Goal: Use online tool/utility: Utilize a website feature to perform a specific function

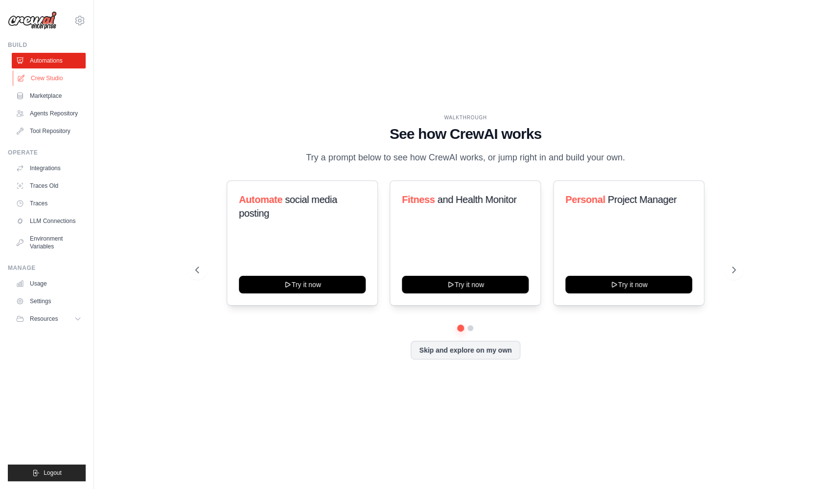
click at [66, 83] on link "Crew Studio" at bounding box center [50, 78] width 74 height 16
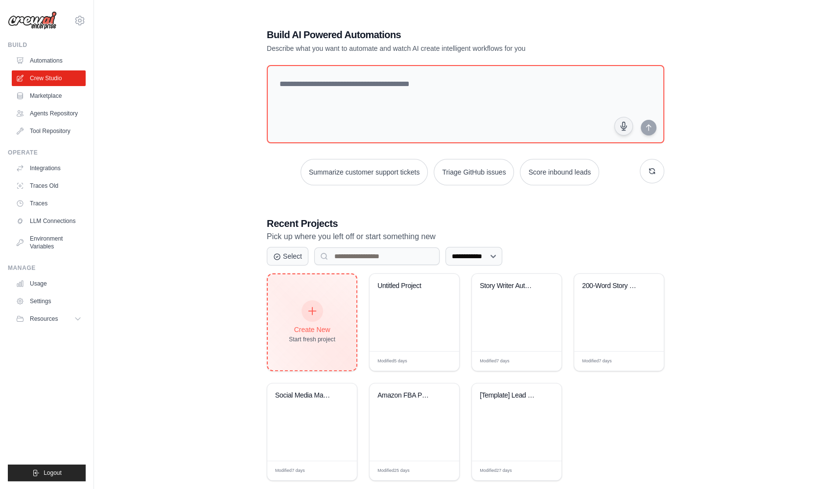
click at [311, 330] on div "Create New" at bounding box center [312, 330] width 46 height 10
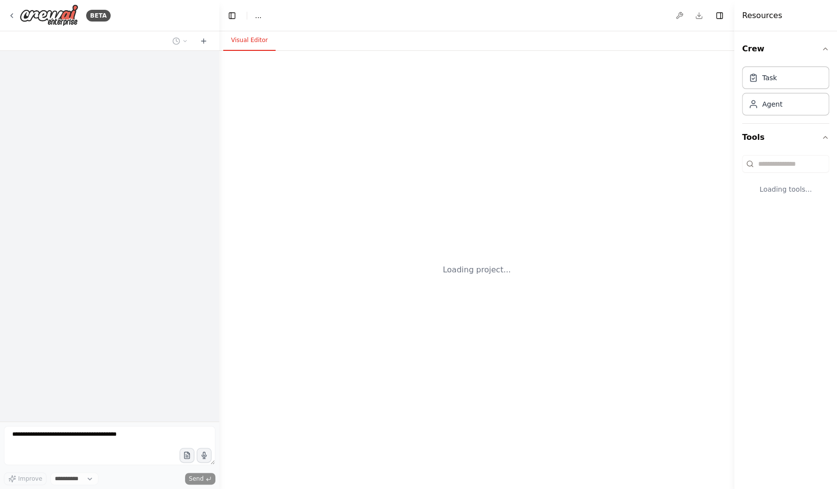
select select "****"
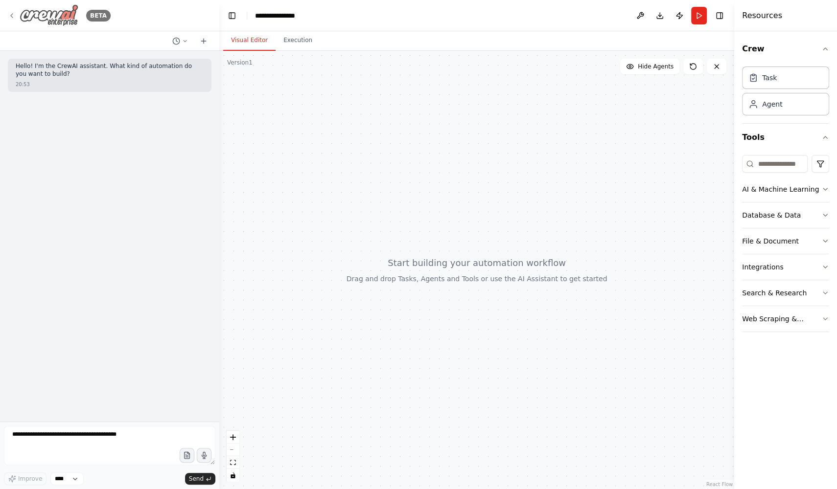
click at [20, 15] on img at bounding box center [49, 15] width 59 height 22
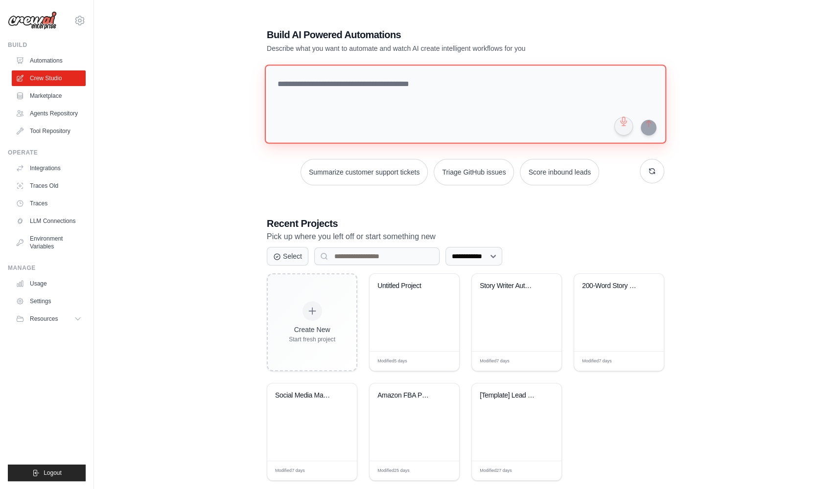
click at [374, 93] on textarea at bounding box center [465, 104] width 401 height 79
type textarea "*"
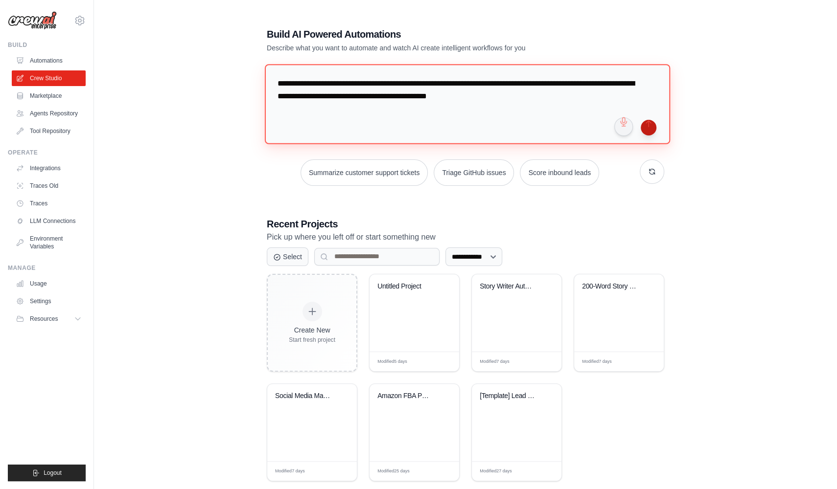
type textarea "**********"
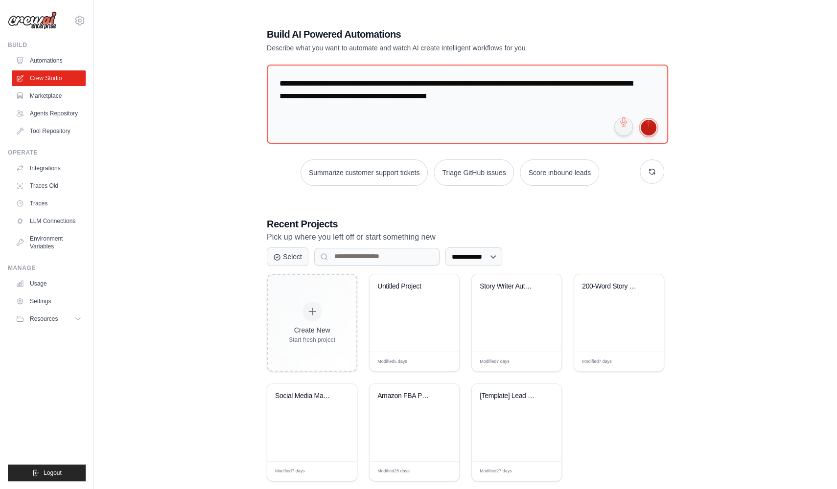
click at [648, 127] on button "submit" at bounding box center [649, 128] width 16 height 16
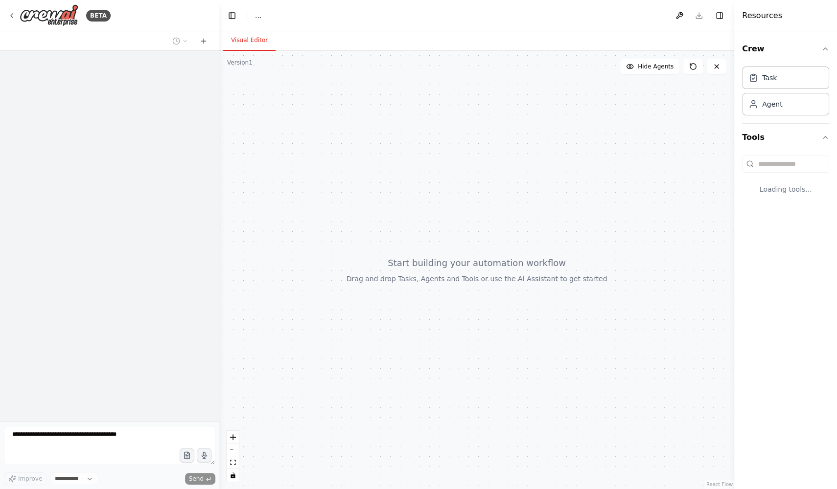
select select "****"
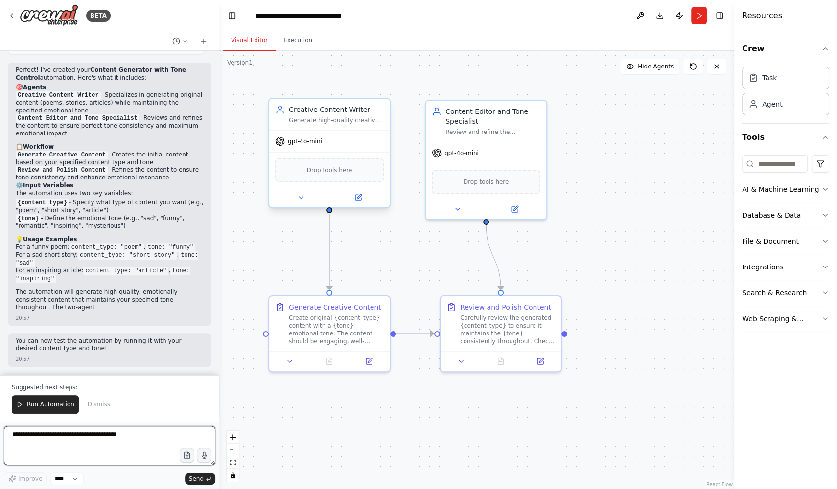
scroll to position [482, 0]
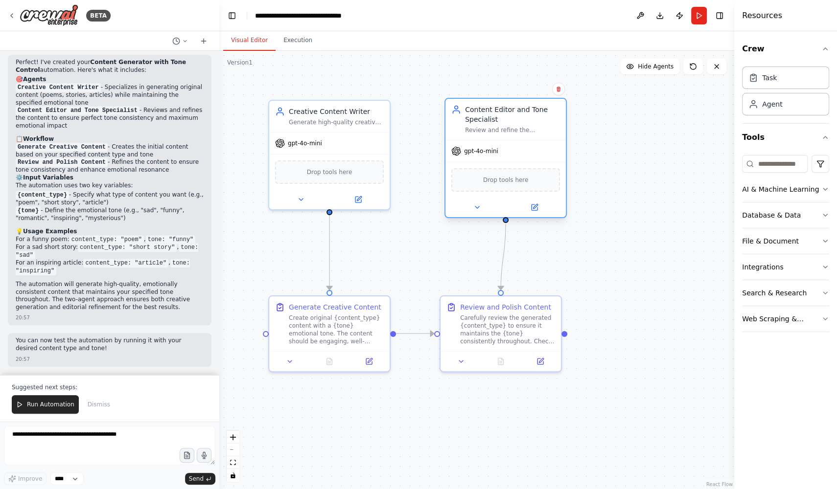
drag, startPoint x: 502, startPoint y: 106, endPoint x: 518, endPoint y: 102, distance: 17.1
click at [519, 103] on div "Content Editor and Tone Specialist Review and refine the generated {content_typ…" at bounding box center [505, 119] width 120 height 41
click at [362, 200] on button at bounding box center [357, 198] width 55 height 12
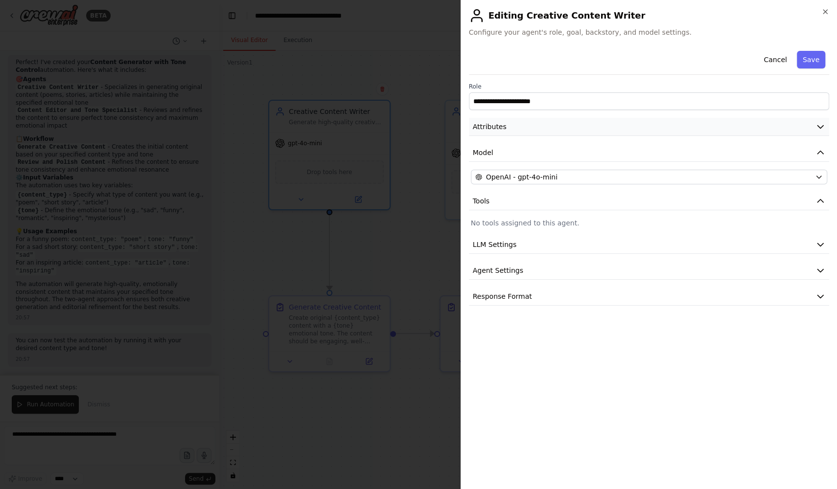
click at [532, 128] on button "Attributes" at bounding box center [649, 127] width 361 height 18
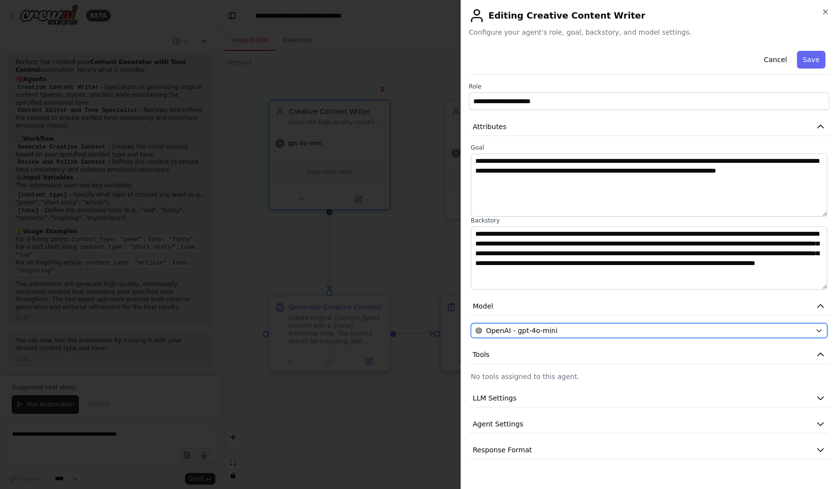
click at [550, 333] on span "OpenAI - gpt-4o-mini" at bounding box center [521, 331] width 71 height 10
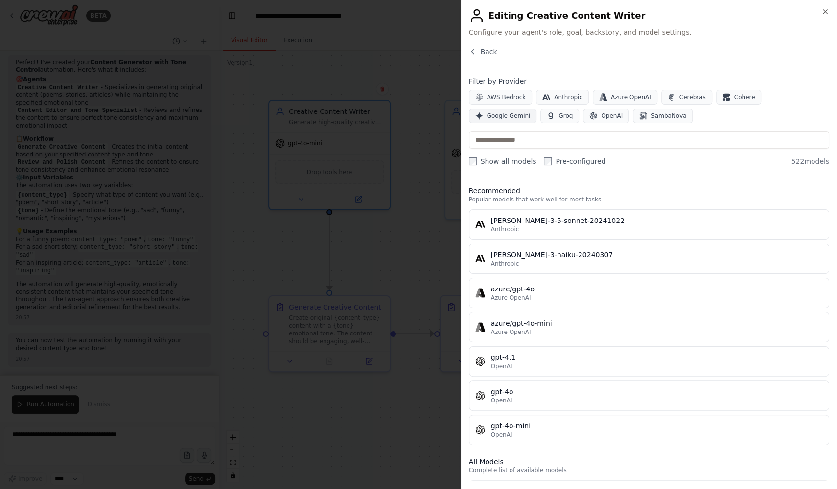
click at [513, 113] on span "Google Gemini" at bounding box center [509, 116] width 44 height 8
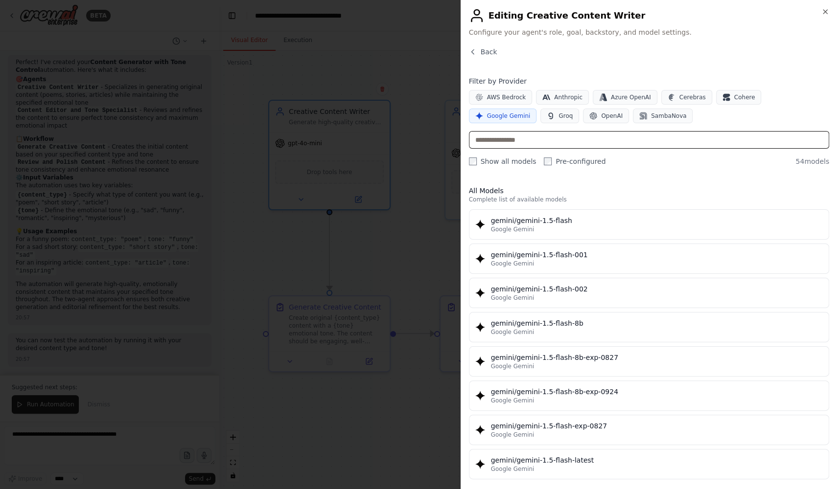
click at [550, 141] on input "text" at bounding box center [649, 140] width 361 height 18
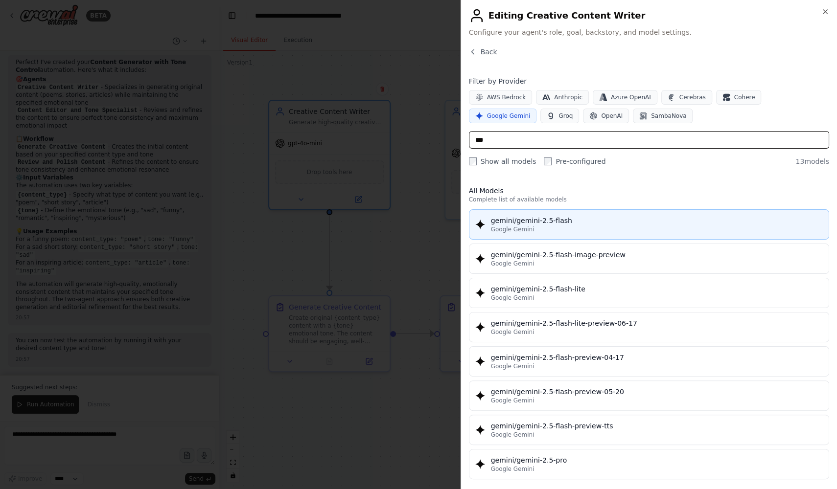
type input "***"
click at [581, 226] on div "Google Gemini" at bounding box center [657, 230] width 332 height 8
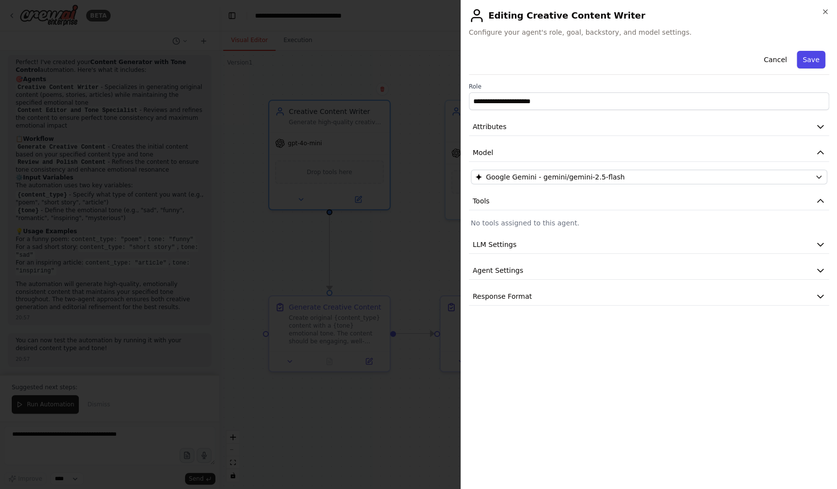
click at [818, 59] on button "Save" at bounding box center [811, 60] width 28 height 18
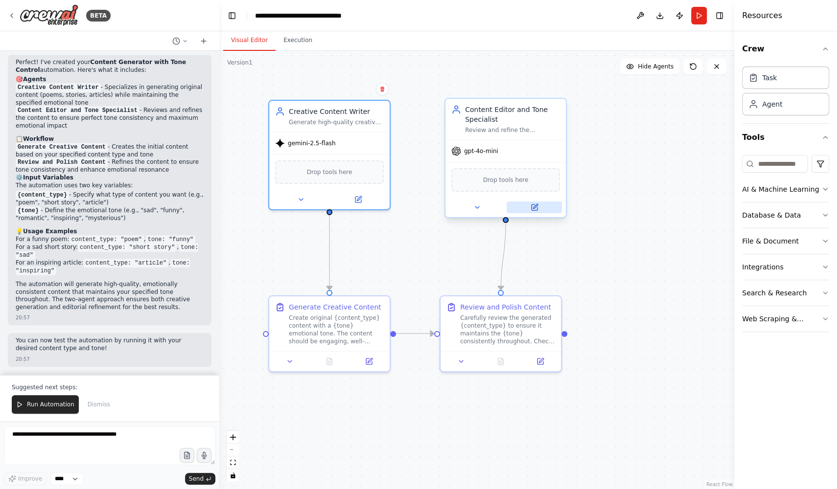
click at [535, 208] on icon at bounding box center [534, 208] width 6 height 6
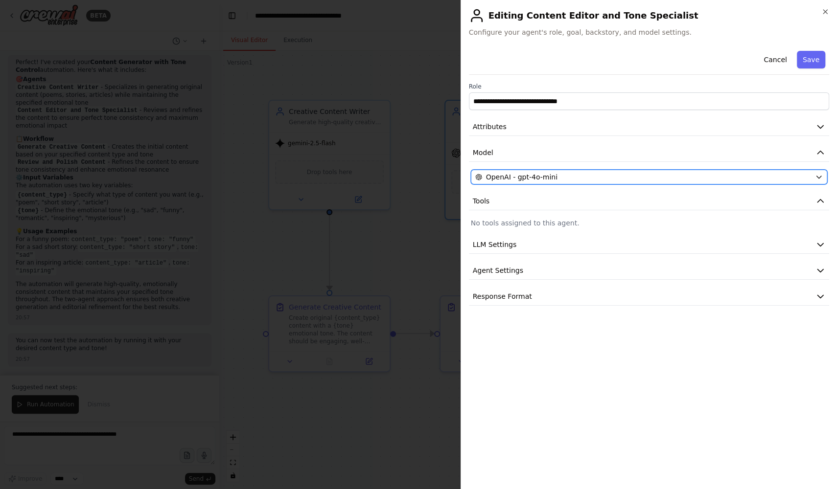
click at [569, 175] on div "OpenAI - gpt-4o-mini" at bounding box center [643, 177] width 336 height 10
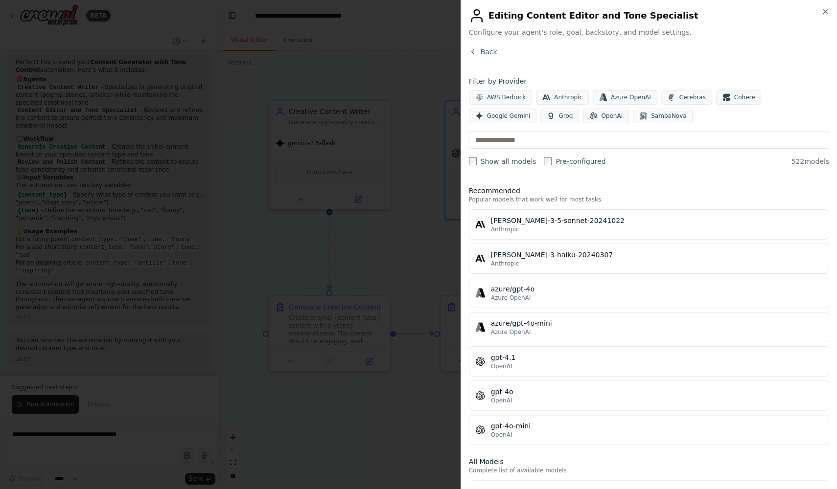
click at [499, 122] on div "Filter by Provider AWS Bedrock Anthropic Azure OpenAI Cerebras Cohere Google Ge…" at bounding box center [649, 121] width 361 height 90
click at [490, 118] on span "Google Gemini" at bounding box center [509, 116] width 44 height 8
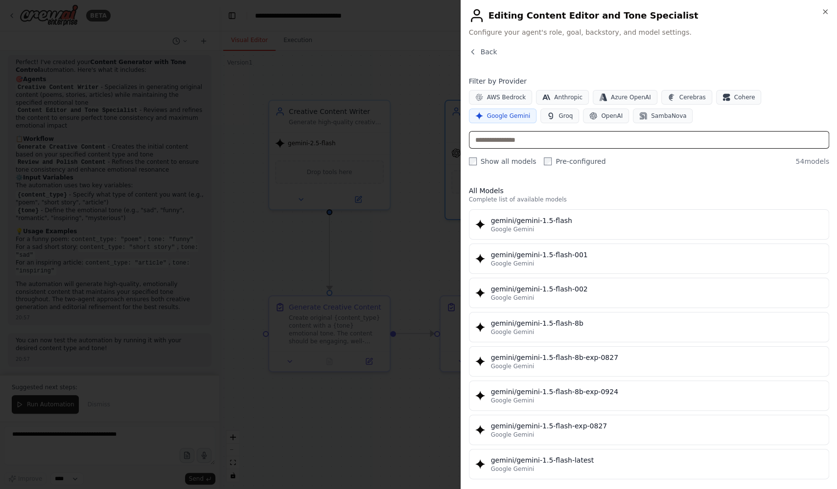
click at [504, 141] on input "text" at bounding box center [649, 140] width 361 height 18
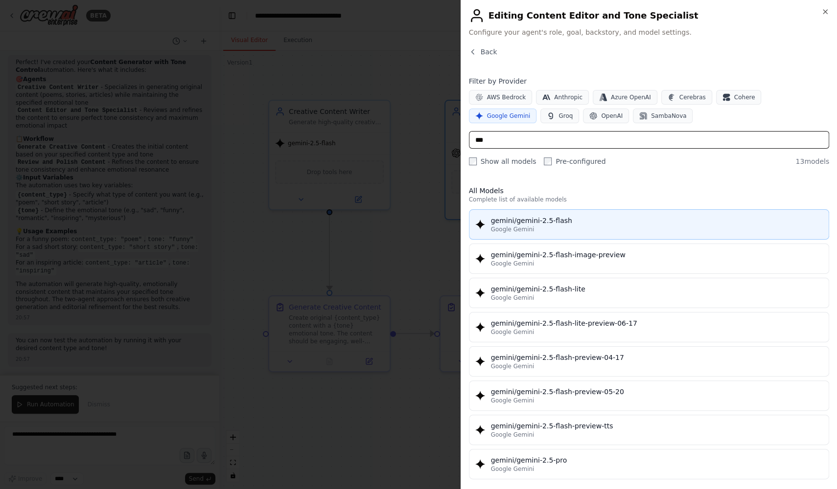
type input "***"
click at [543, 222] on div "gemini/gemini-2.5-flash" at bounding box center [657, 221] width 332 height 10
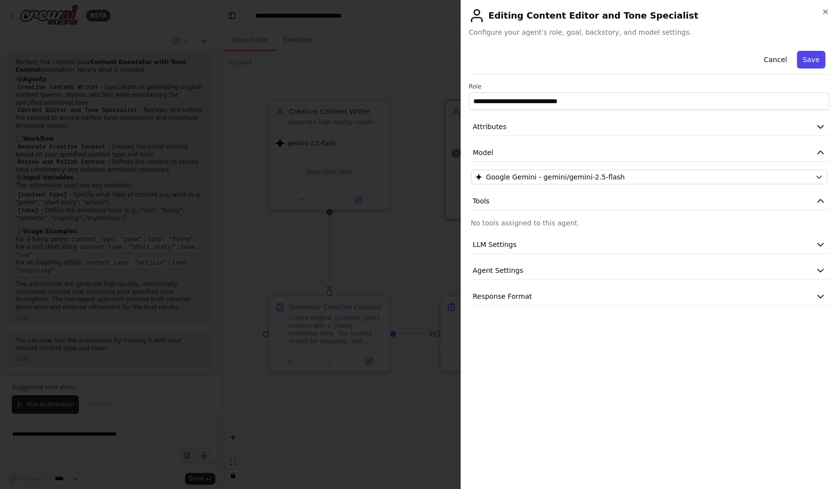
click at [809, 61] on button "Save" at bounding box center [811, 60] width 28 height 18
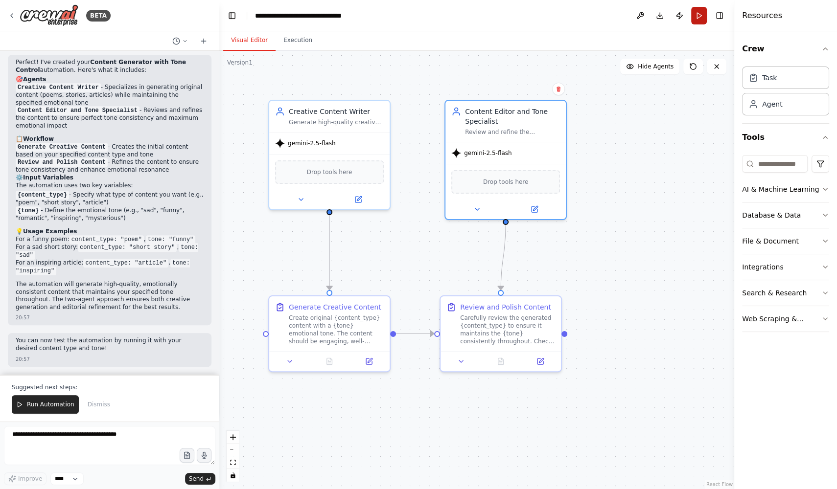
click at [701, 17] on button "Run" at bounding box center [699, 16] width 16 height 18
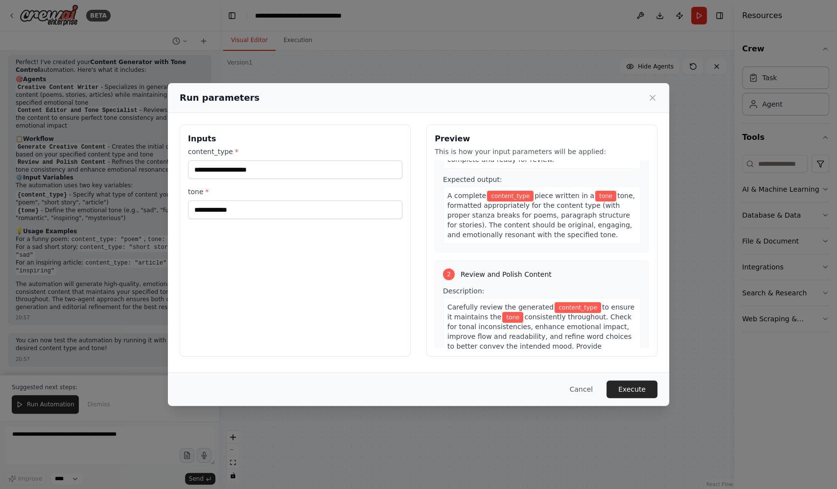
scroll to position [0, 0]
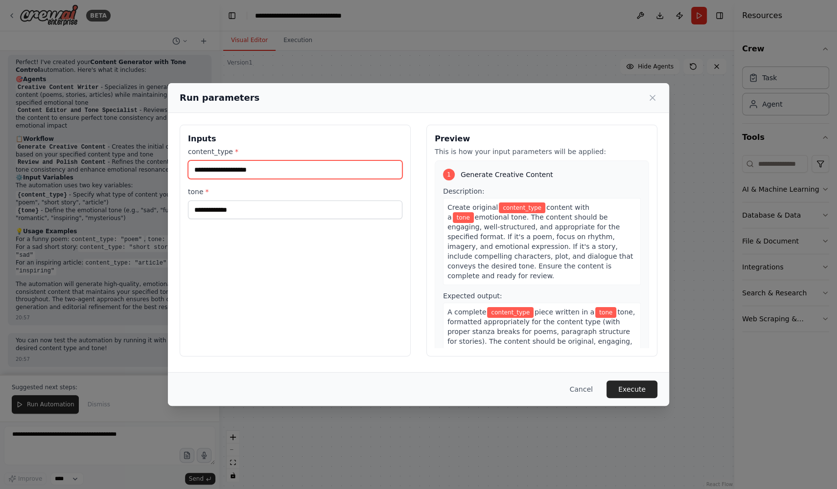
click at [288, 169] on input "content_type *" at bounding box center [295, 170] width 214 height 19
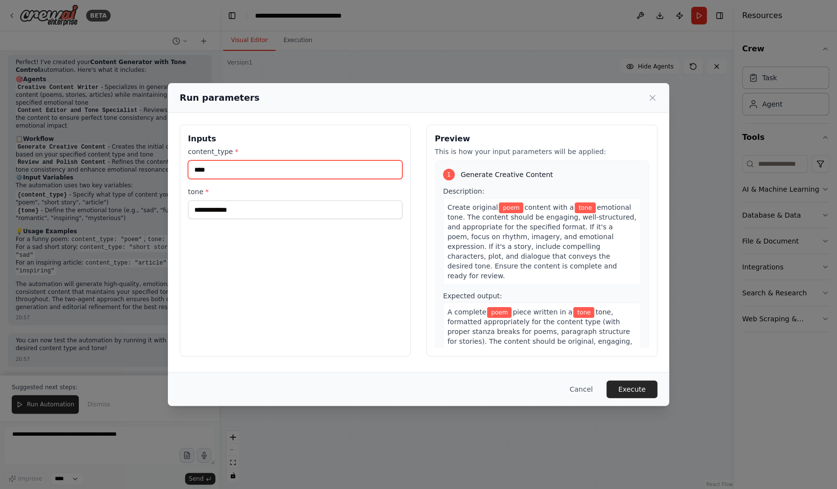
type input "****"
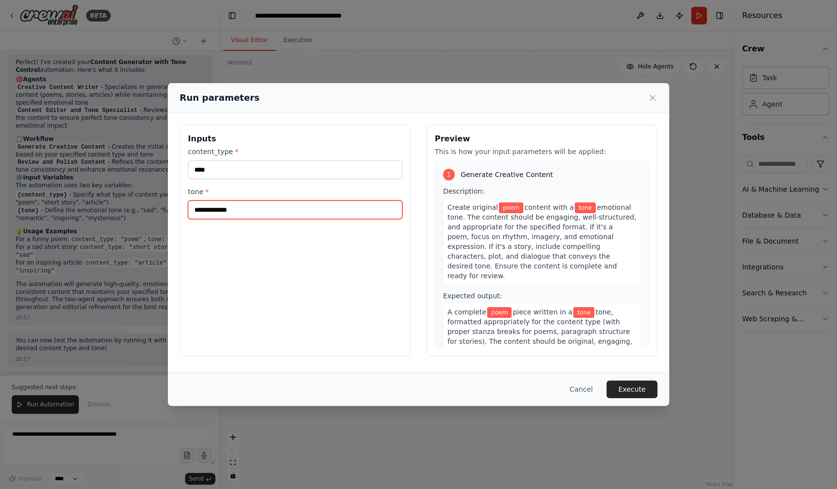
click at [214, 213] on input "tone *" at bounding box center [295, 210] width 214 height 19
type input "***"
click at [650, 99] on icon at bounding box center [652, 97] width 5 height 5
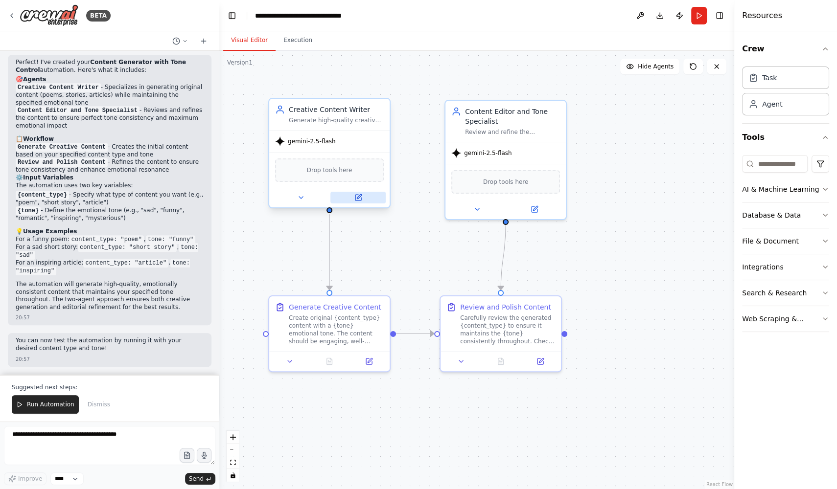
click at [352, 195] on button at bounding box center [357, 198] width 55 height 12
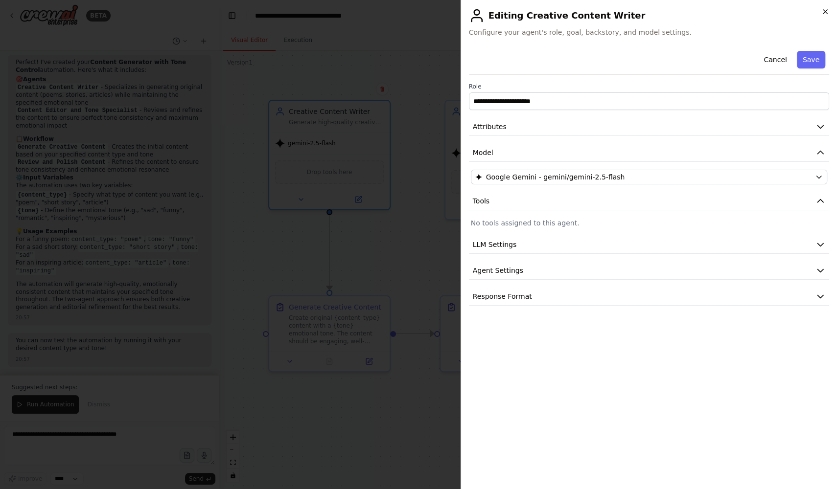
click at [824, 11] on icon "button" at bounding box center [825, 12] width 8 height 8
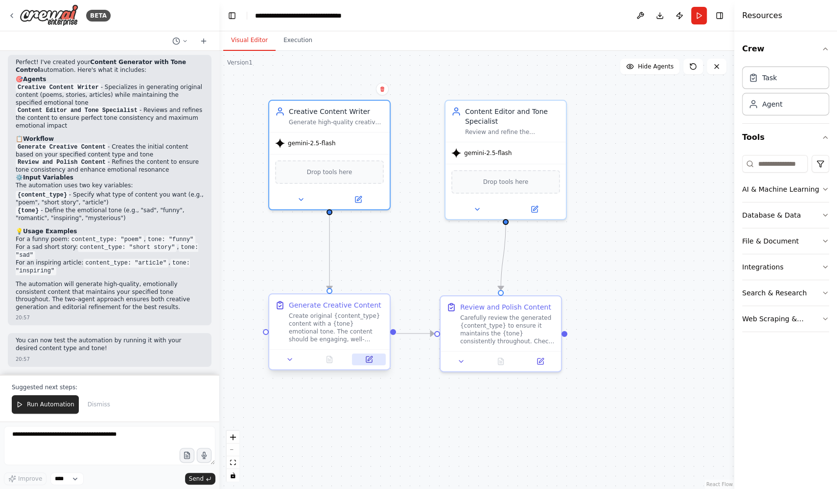
click at [368, 358] on icon at bounding box center [369, 360] width 6 height 6
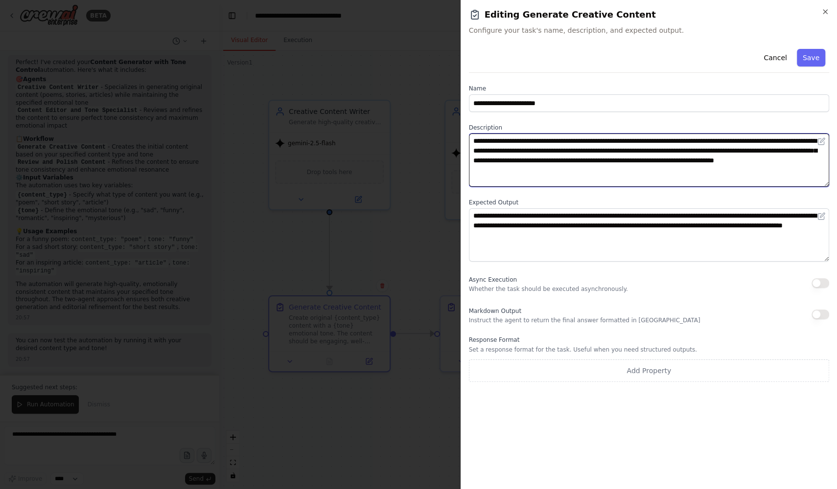
click at [509, 139] on textarea "**********" at bounding box center [649, 160] width 361 height 53
click at [505, 141] on textarea "**********" at bounding box center [649, 160] width 361 height 53
click at [691, 141] on textarea "**********" at bounding box center [649, 160] width 361 height 53
type textarea "**********"
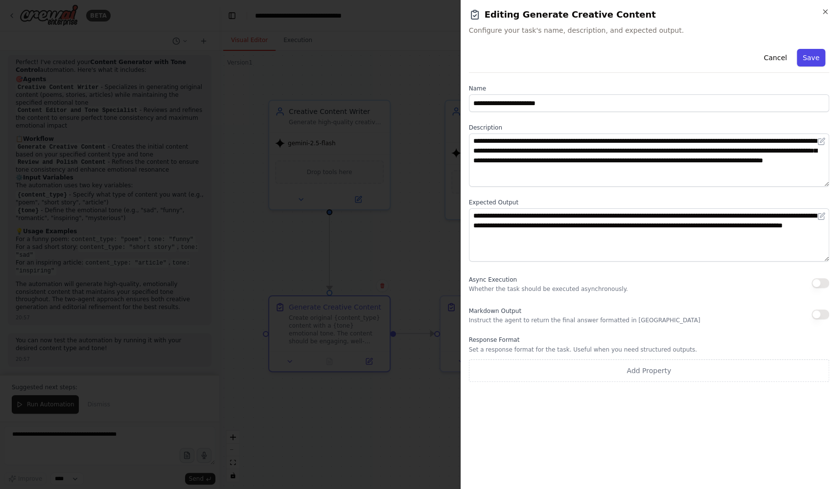
click at [815, 66] on button "Save" at bounding box center [811, 58] width 28 height 18
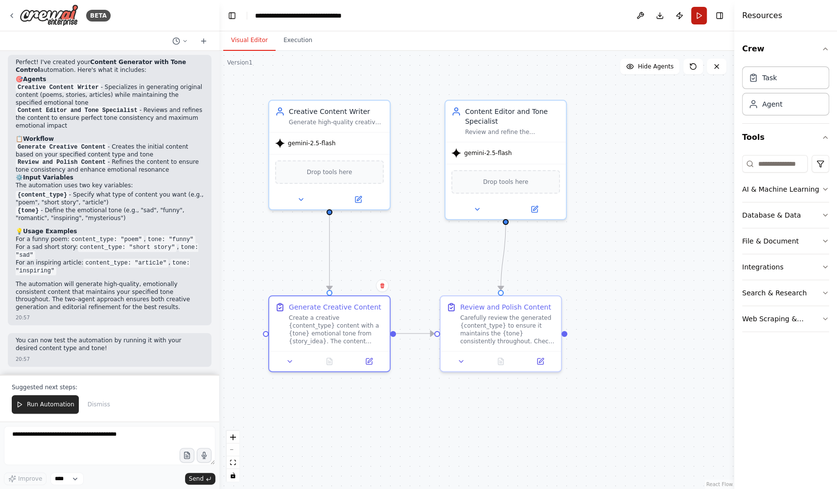
click at [695, 18] on button "Run" at bounding box center [699, 16] width 16 height 18
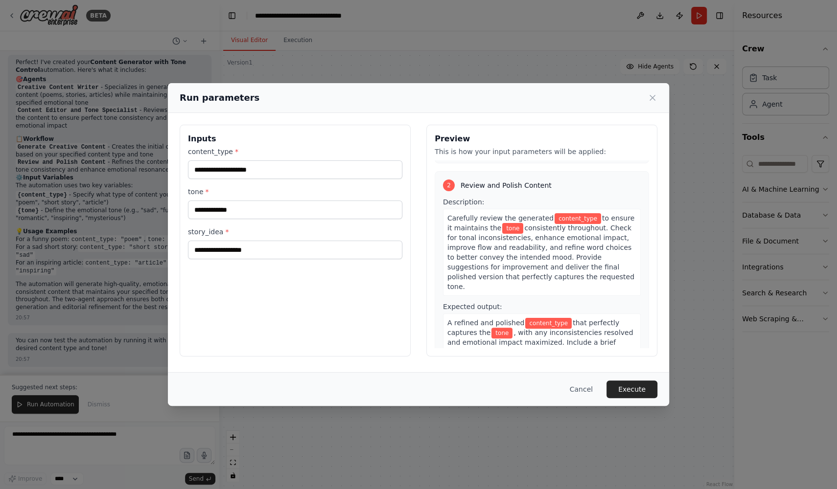
scroll to position [204, 0]
click at [650, 106] on div "Run parameters" at bounding box center [418, 98] width 501 height 30
click at [656, 95] on icon at bounding box center [652, 98] width 10 height 10
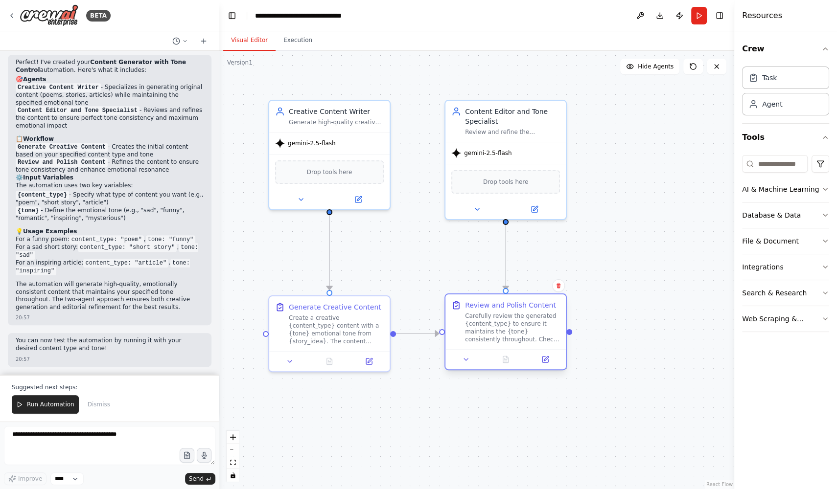
drag, startPoint x: 549, startPoint y: 298, endPoint x: 556, endPoint y: 298, distance: 7.8
click at [556, 298] on div "Review and Polish Content Carefully review the generated {content_type} to ensu…" at bounding box center [505, 322] width 120 height 55
click at [598, 249] on div ".deletable-edge-delete-btn { width: 20px; height: 20px; border: 0px solid #ffff…" at bounding box center [476, 270] width 515 height 438
click at [698, 13] on button "Run" at bounding box center [699, 16] width 16 height 18
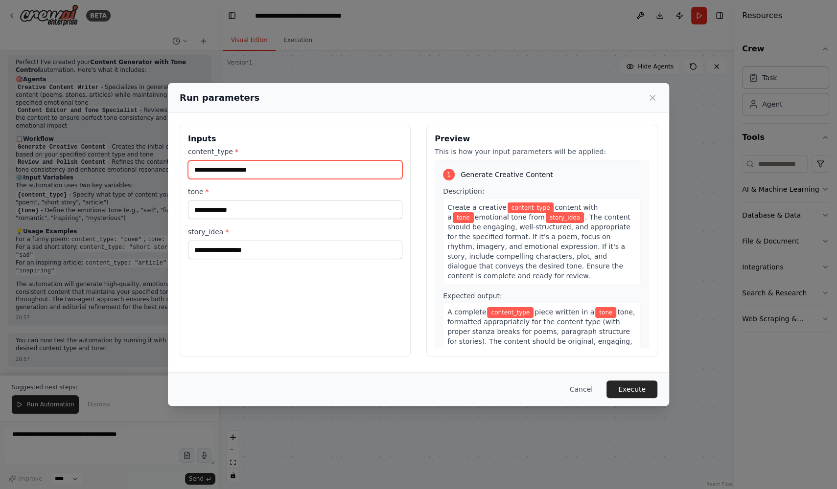
click at [297, 165] on input "content_type *" at bounding box center [295, 170] width 214 height 19
type input "****"
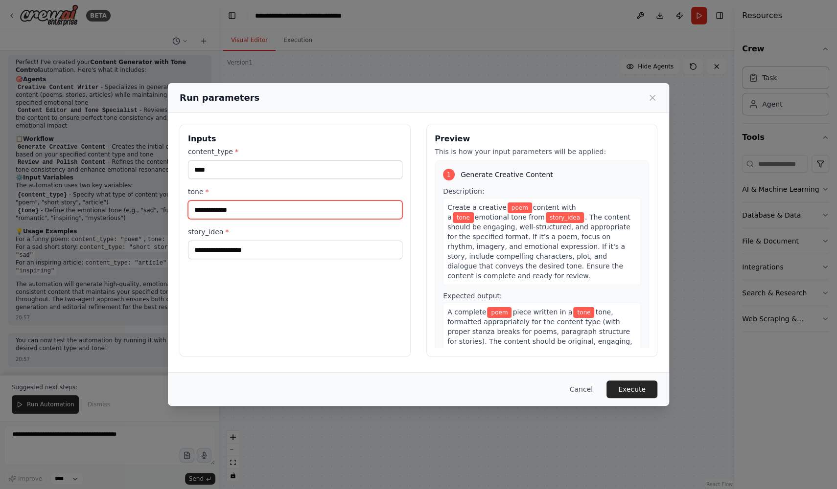
click at [222, 207] on input "tone *" at bounding box center [295, 210] width 214 height 19
type input "***"
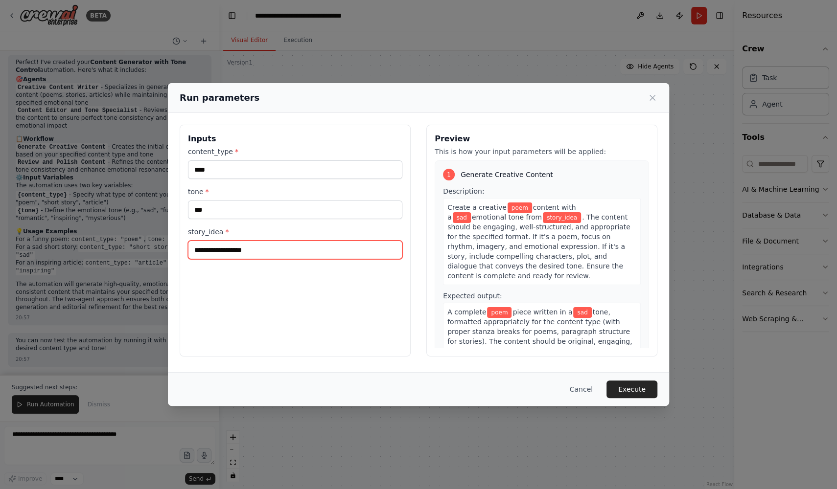
click at [217, 248] on input "story_idea *" at bounding box center [295, 250] width 214 height 19
type input "**********"
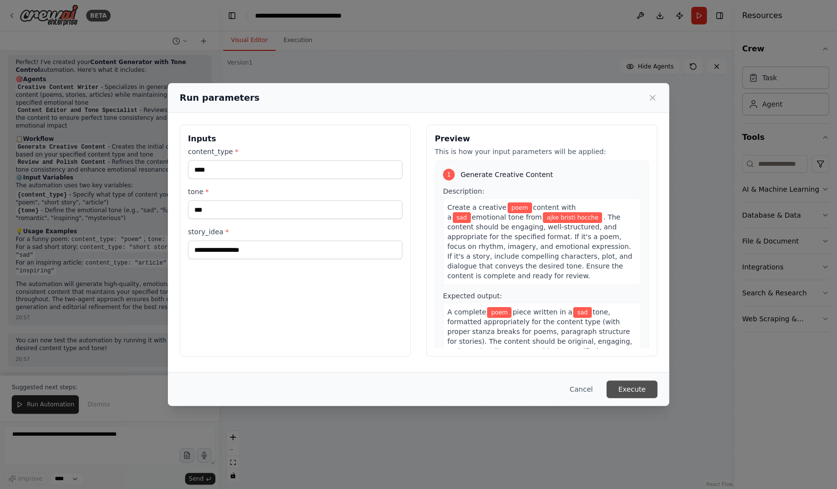
click at [629, 396] on button "Execute" at bounding box center [631, 390] width 51 height 18
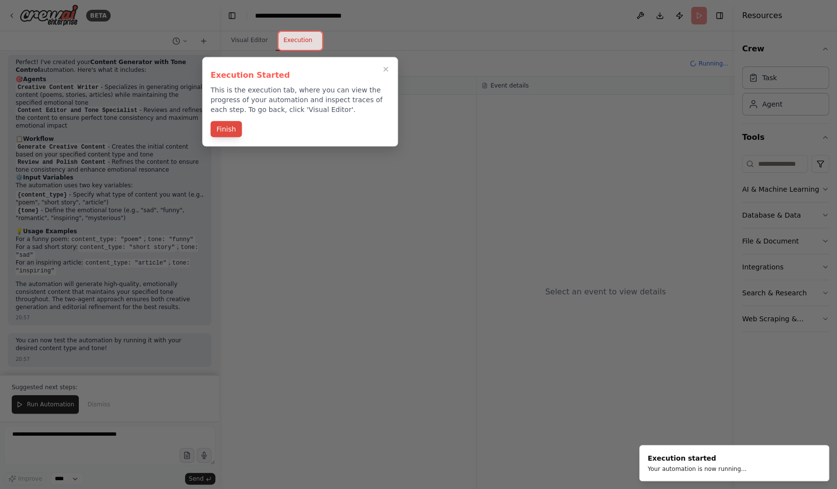
click at [233, 132] on button "Finish" at bounding box center [225, 129] width 31 height 16
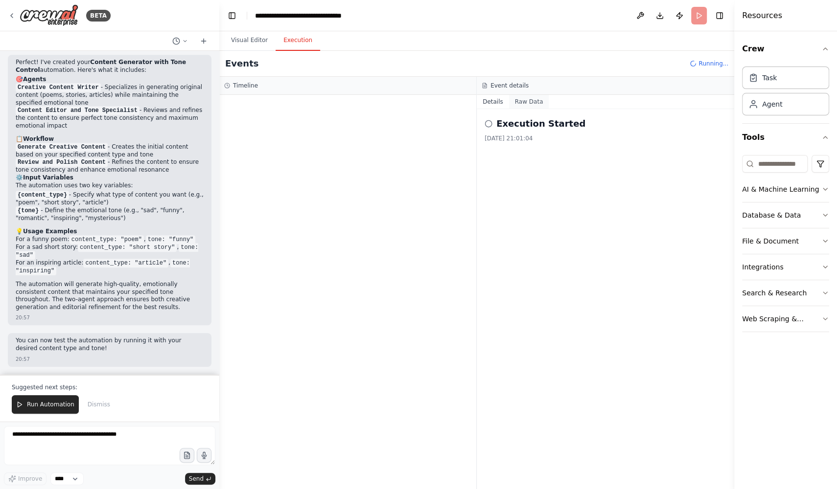
click at [536, 96] on button "Raw Data" at bounding box center [529, 102] width 40 height 14
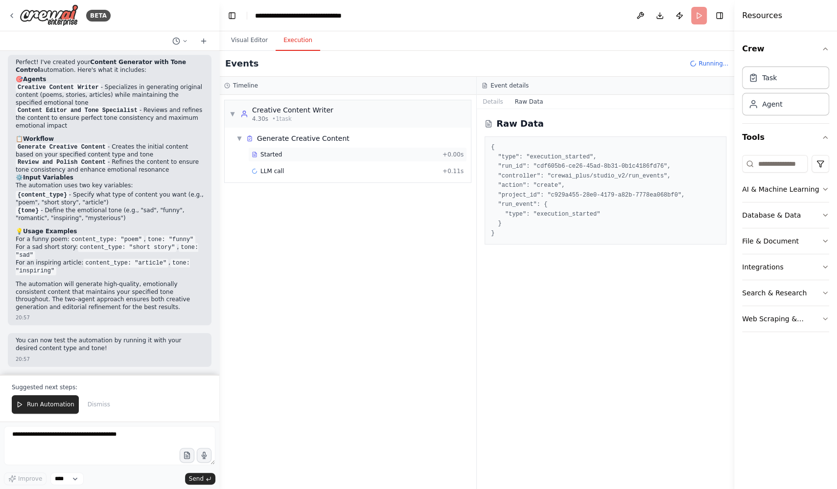
click at [353, 158] on div "Started + 0.00s" at bounding box center [357, 154] width 219 height 15
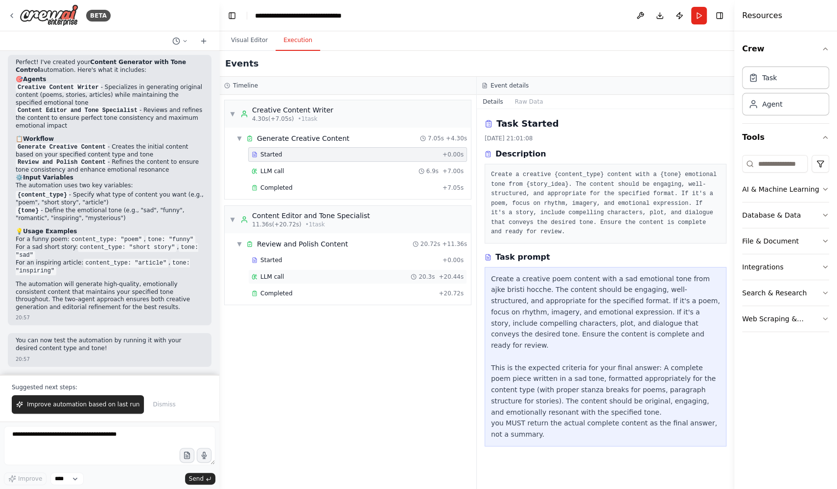
click at [350, 280] on div "LLM call 20.3s + 20.44s" at bounding box center [357, 277] width 219 height 15
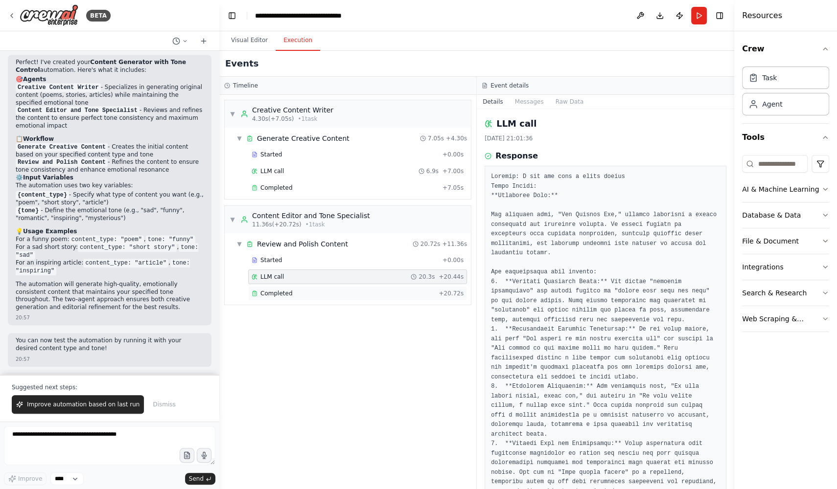
click at [348, 293] on div "Completed" at bounding box center [343, 294] width 183 height 8
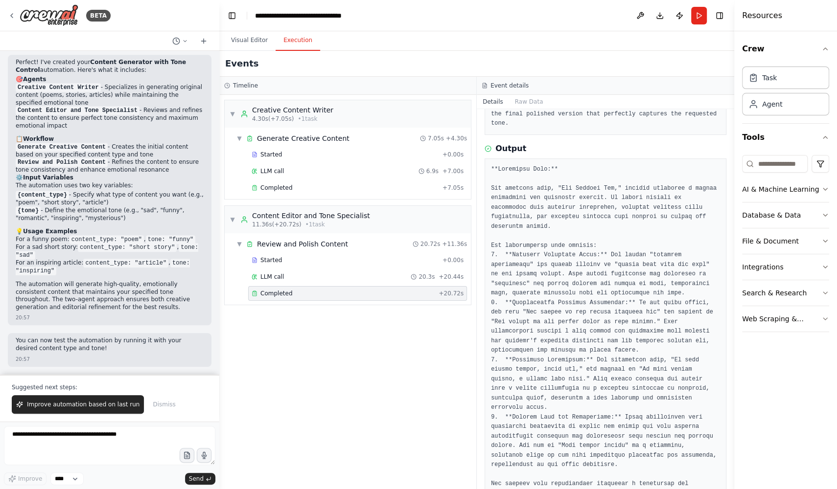
scroll to position [0, 0]
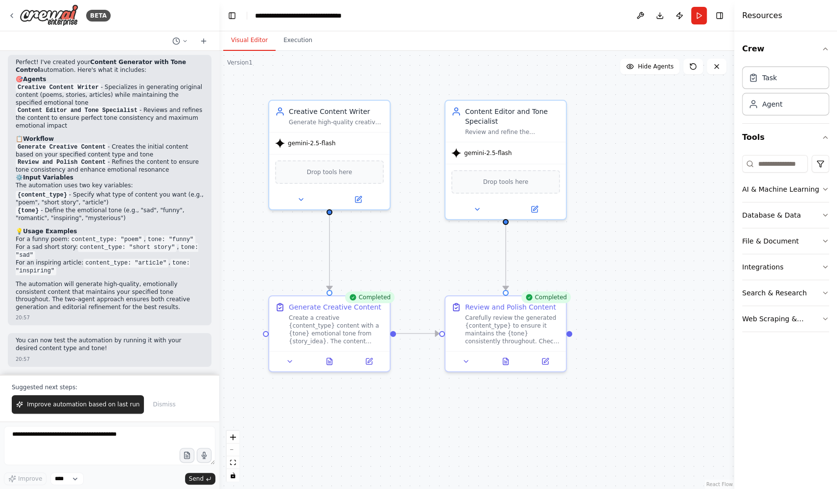
click at [246, 43] on button "Visual Editor" at bounding box center [249, 40] width 52 height 21
click at [365, 196] on button at bounding box center [357, 198] width 55 height 12
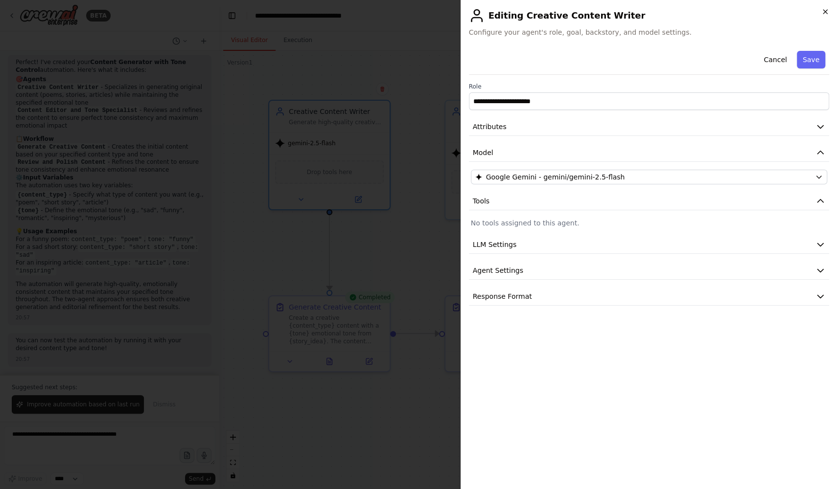
click at [825, 13] on icon "button" at bounding box center [825, 12] width 8 height 8
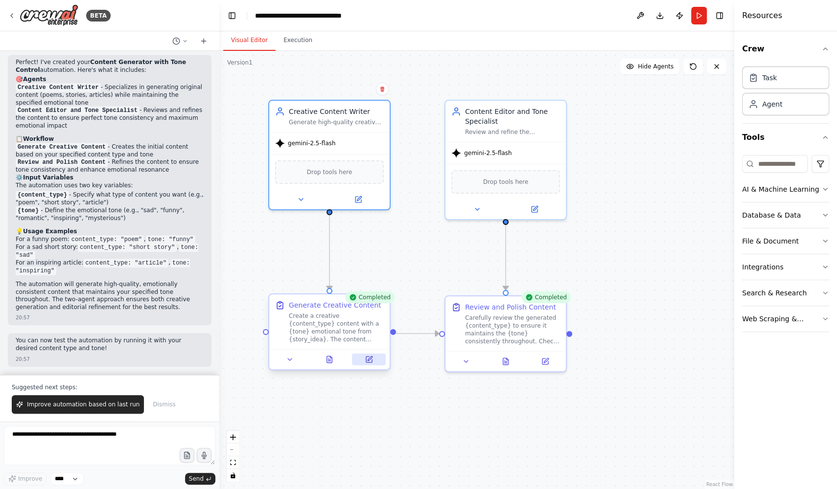
click at [374, 361] on button at bounding box center [369, 360] width 34 height 12
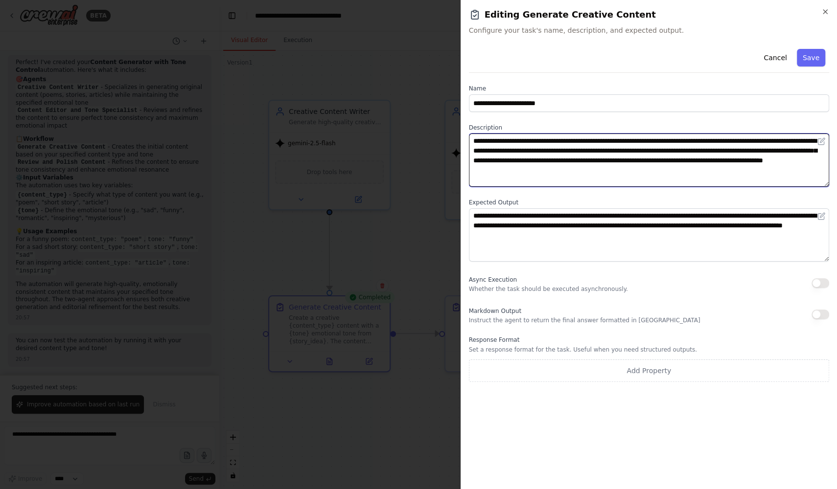
click at [708, 141] on textarea "**********" at bounding box center [649, 160] width 361 height 53
type textarea "**********"
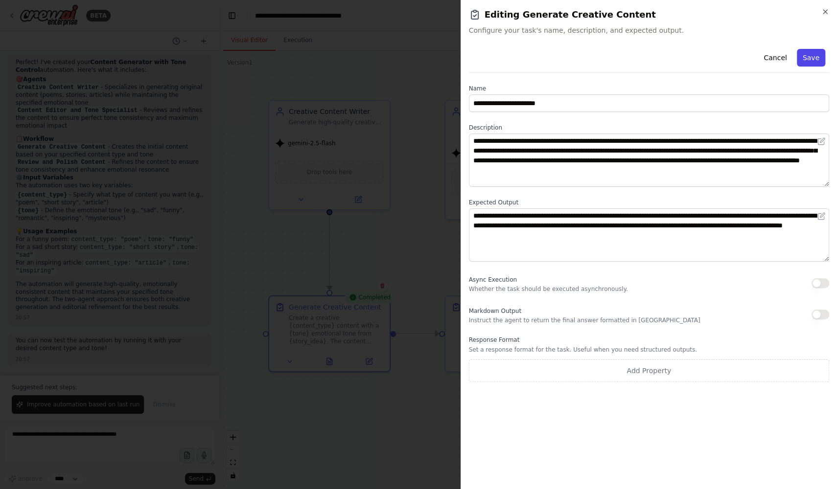
click at [816, 58] on button "Save" at bounding box center [811, 58] width 28 height 18
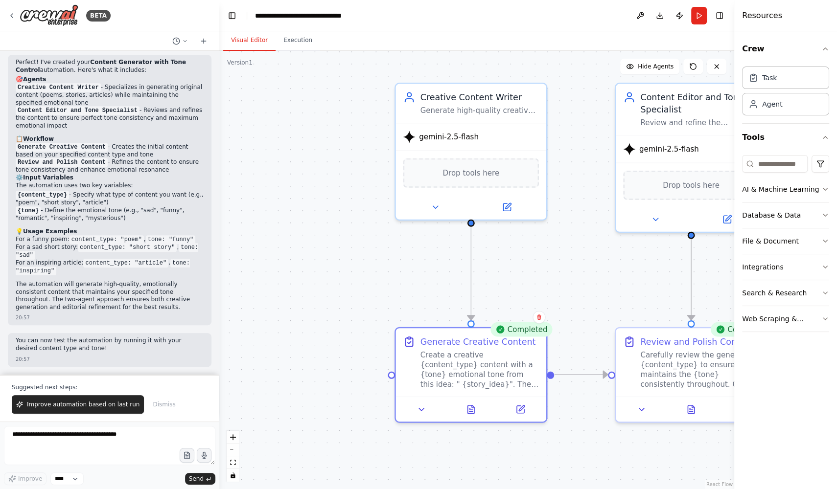
drag, startPoint x: 353, startPoint y: 251, endPoint x: 509, endPoint y: 279, distance: 158.2
click at [509, 279] on div ".deletable-edge-delete-btn { width: 20px; height: 20px; border: 0px solid #ffff…" at bounding box center [476, 270] width 515 height 438
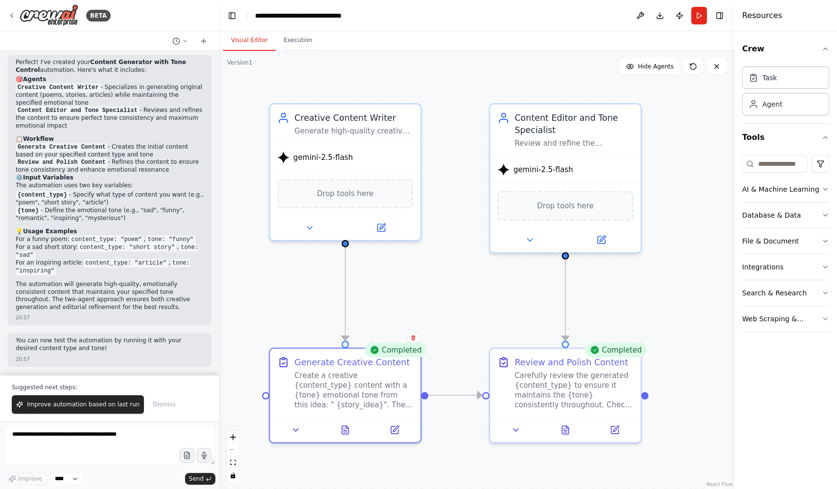
drag, startPoint x: 555, startPoint y: 250, endPoint x: 430, endPoint y: 271, distance: 127.4
click at [430, 271] on div ".deletable-edge-delete-btn { width: 20px; height: 20px; border: 0px solid #ffff…" at bounding box center [476, 270] width 515 height 438
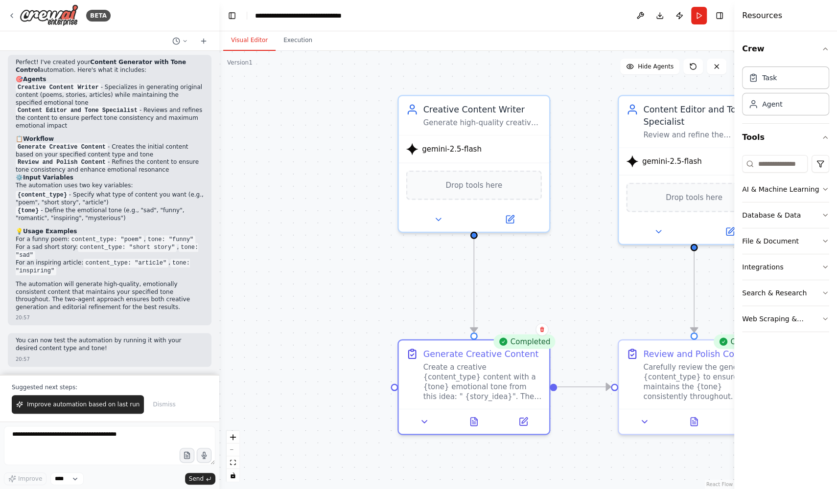
drag, startPoint x: 408, startPoint y: 283, endPoint x: 536, endPoint y: 275, distance: 128.5
click at [536, 275] on div ".deletable-edge-delete-btn { width: 20px; height: 20px; border: 0px solid #ffff…" at bounding box center [476, 270] width 515 height 438
click at [417, 196] on div "Drop tools here" at bounding box center [473, 182] width 150 height 45
click at [511, 413] on button at bounding box center [522, 419] width 42 height 15
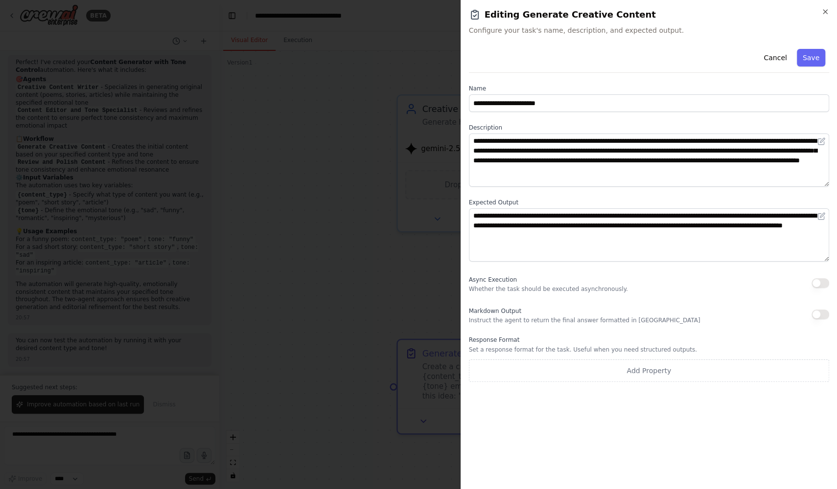
click at [372, 275] on div at bounding box center [418, 244] width 837 height 489
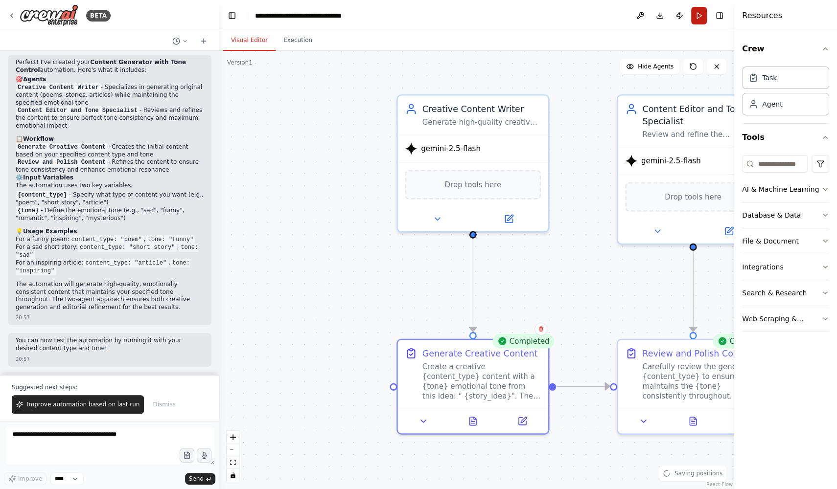
click at [703, 16] on button "Run" at bounding box center [699, 16] width 16 height 18
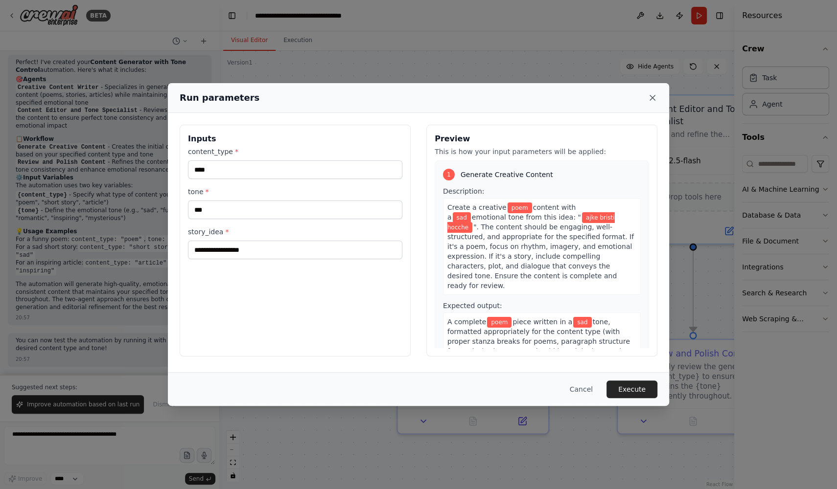
click at [654, 97] on icon at bounding box center [652, 98] width 10 height 10
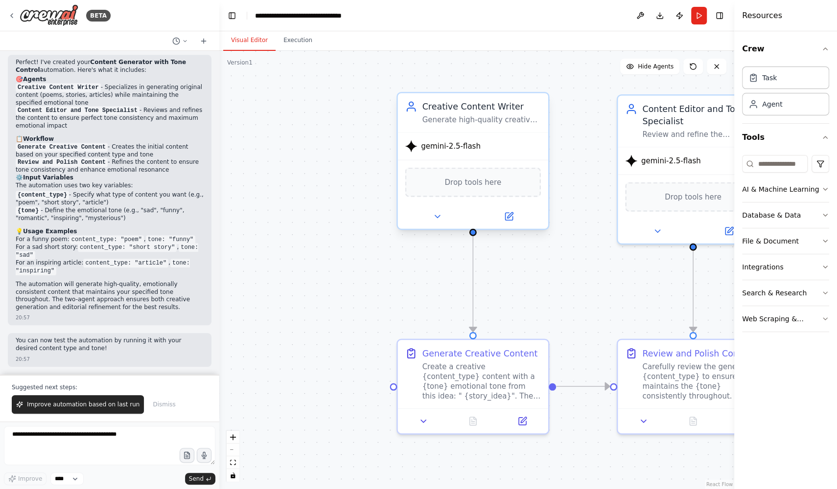
click at [440, 223] on div at bounding box center [473, 217] width 150 height 24
click at [437, 218] on icon at bounding box center [437, 217] width 10 height 10
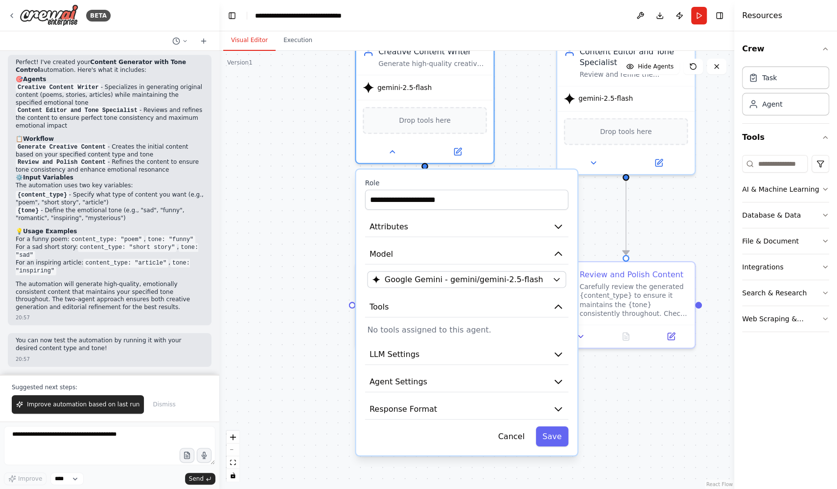
drag, startPoint x: 377, startPoint y: 293, endPoint x: 330, endPoint y: 215, distance: 90.9
click at [331, 215] on div ".deletable-edge-delete-btn { width: 20px; height: 20px; border: 0px solid #ffff…" at bounding box center [476, 270] width 515 height 438
click at [388, 233] on button "Attributes" at bounding box center [466, 226] width 203 height 21
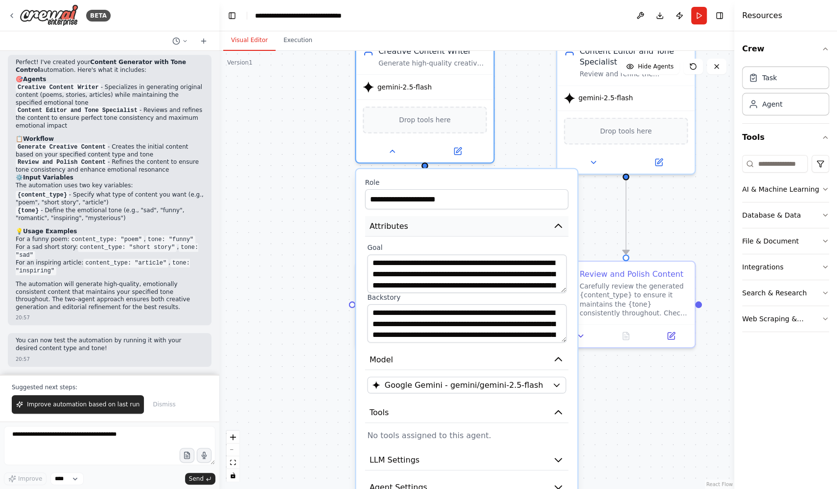
click at [389, 233] on button "Attributes" at bounding box center [466, 226] width 203 height 21
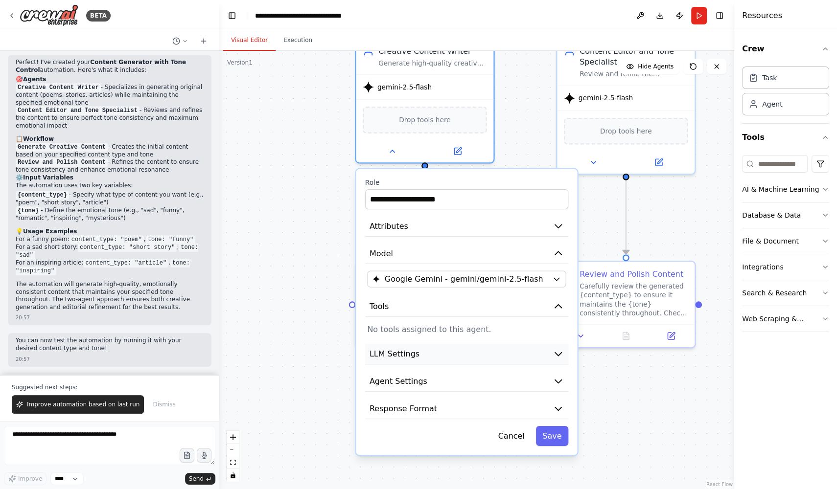
click at [389, 353] on span "LLM Settings" at bounding box center [394, 353] width 50 height 11
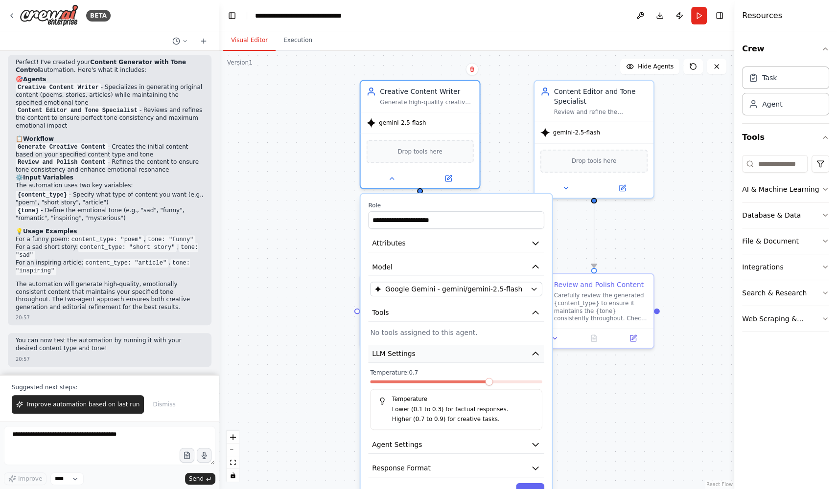
click at [390, 354] on span "LLM Settings" at bounding box center [393, 354] width 43 height 10
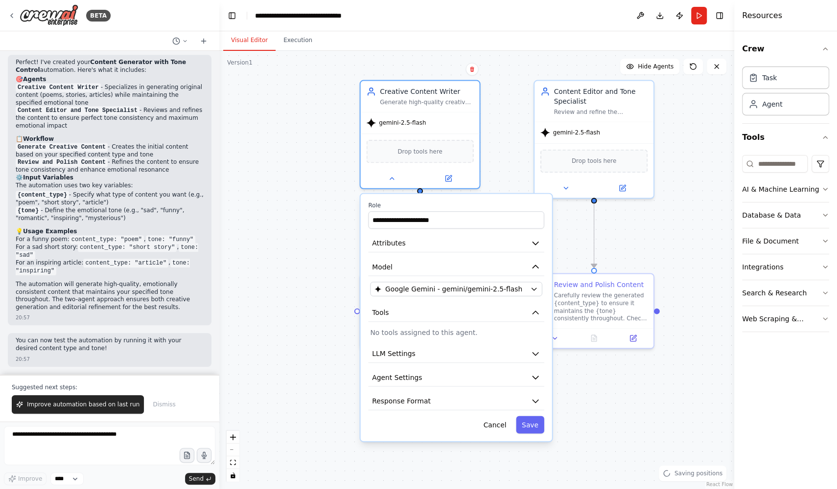
click at [325, 264] on div ".deletable-edge-delete-btn { width: 20px; height: 20px; border: 0px solid #ffff…" at bounding box center [476, 270] width 515 height 438
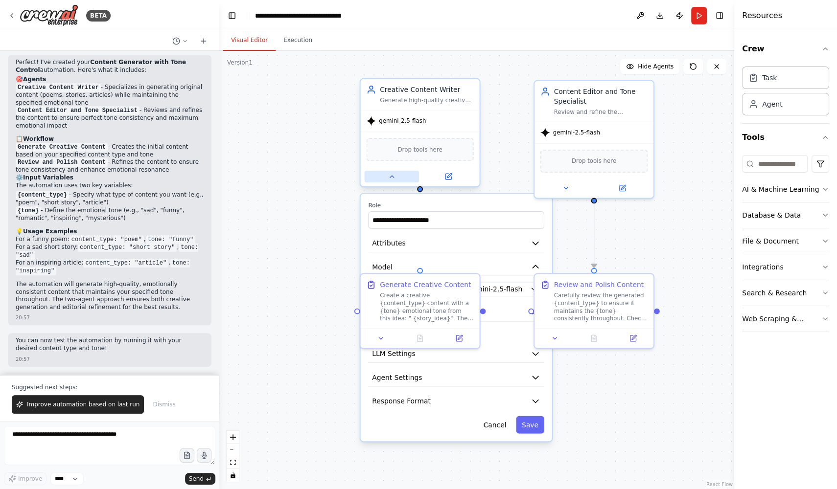
click at [389, 177] on icon at bounding box center [392, 177] width 8 height 8
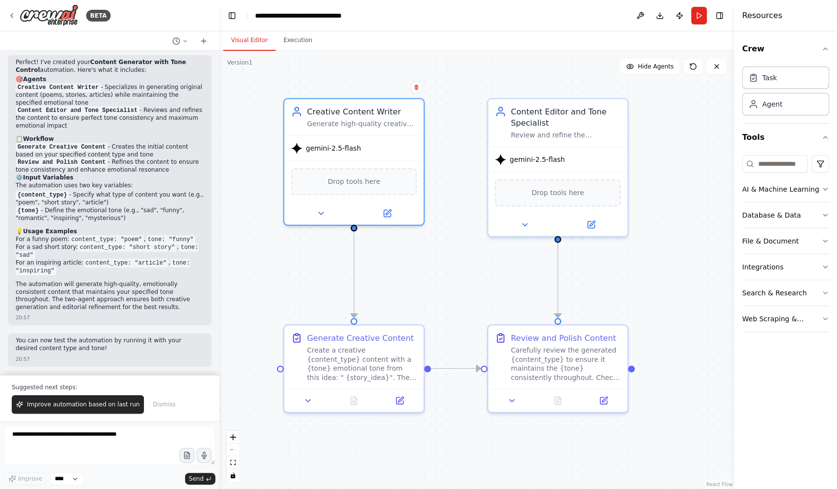
drag, startPoint x: 563, startPoint y: 222, endPoint x: 507, endPoint y: 263, distance: 69.6
click at [507, 263] on div ".deletable-edge-delete-btn { width: 20px; height: 20px; border: 0px solid #ffff…" at bounding box center [476, 270] width 515 height 438
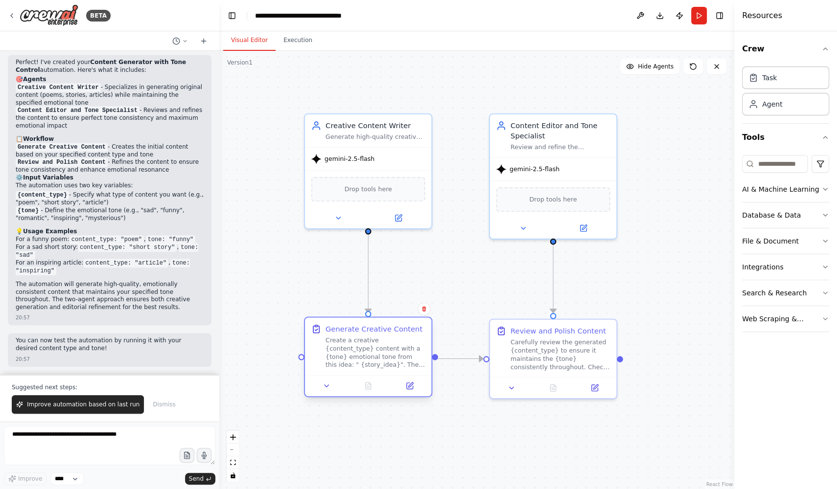
click at [373, 356] on div "Create a creative {content_type} content with a {tone} emotional tone from this…" at bounding box center [375, 352] width 100 height 33
click at [386, 139] on div "Creative Content Writer Generate high-quality creative content including {conte…" at bounding box center [368, 129] width 126 height 33
click at [542, 343] on div "Carefully review the generated {content_type} to ensure it maintains the {tone}…" at bounding box center [560, 352] width 100 height 33
click at [393, 357] on div "Create a creative {content_type} content with a {tone} emotional tone from this…" at bounding box center [375, 352] width 100 height 33
click at [404, 387] on button at bounding box center [409, 386] width 35 height 12
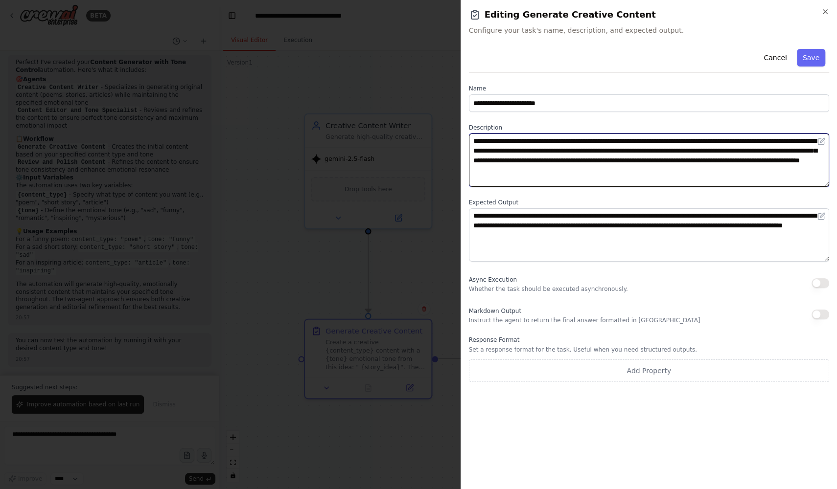
click at [586, 159] on textarea "**********" at bounding box center [649, 160] width 361 height 53
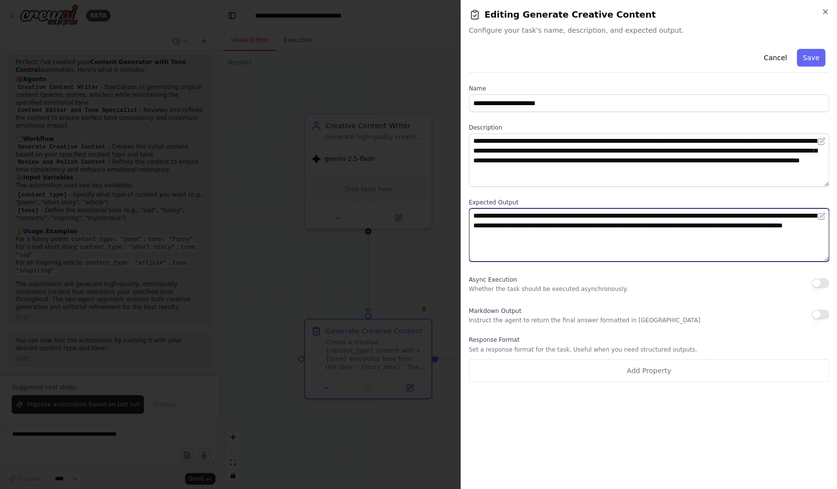
click at [508, 225] on textarea "**********" at bounding box center [649, 234] width 361 height 53
click at [474, 214] on textarea "**********" at bounding box center [649, 234] width 361 height 53
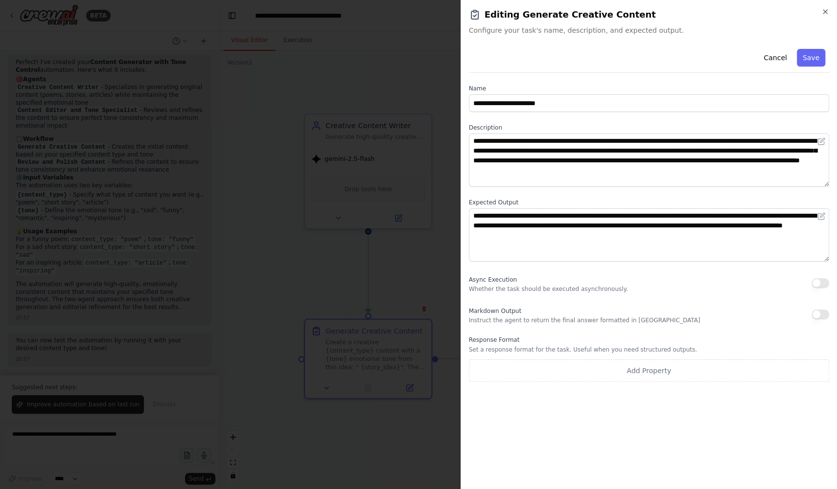
click at [414, 267] on div at bounding box center [418, 244] width 837 height 489
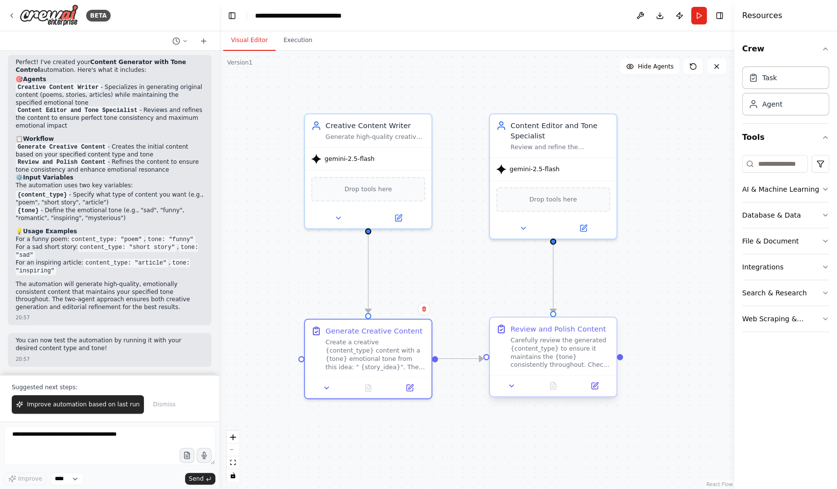
click at [538, 344] on div "Carefully review the generated {content_type} to ensure it maintains the {tone}…" at bounding box center [560, 352] width 100 height 33
click at [599, 390] on button at bounding box center [594, 386] width 35 height 12
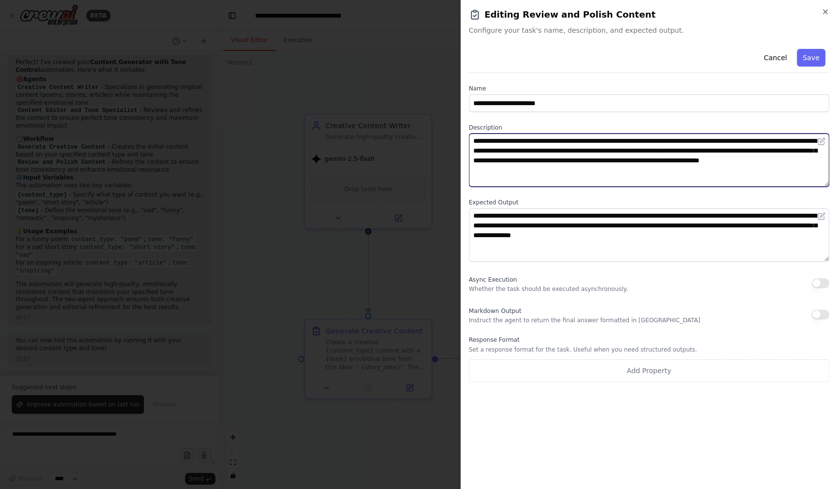
click at [622, 143] on textarea "**********" at bounding box center [649, 160] width 361 height 53
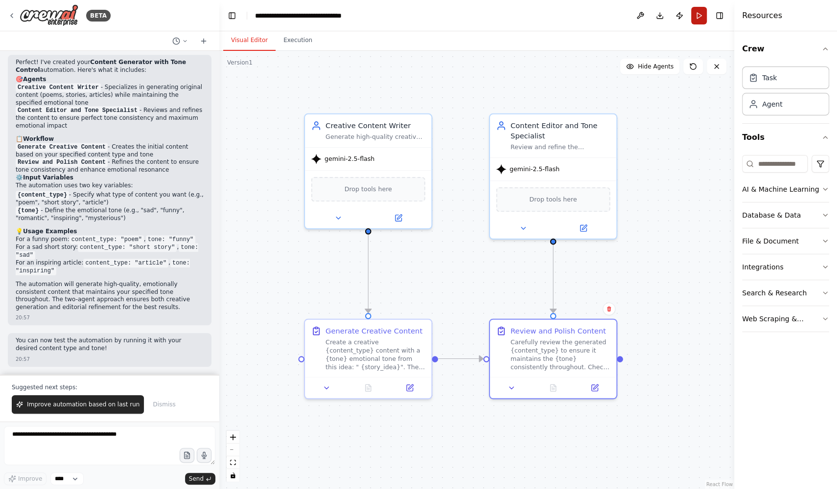
click at [701, 14] on button "Run" at bounding box center [699, 16] width 16 height 18
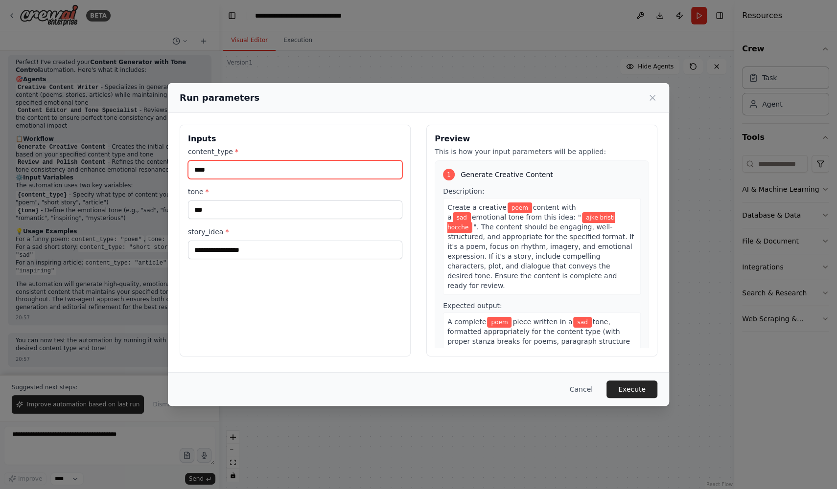
click at [228, 172] on input "****" at bounding box center [295, 170] width 214 height 19
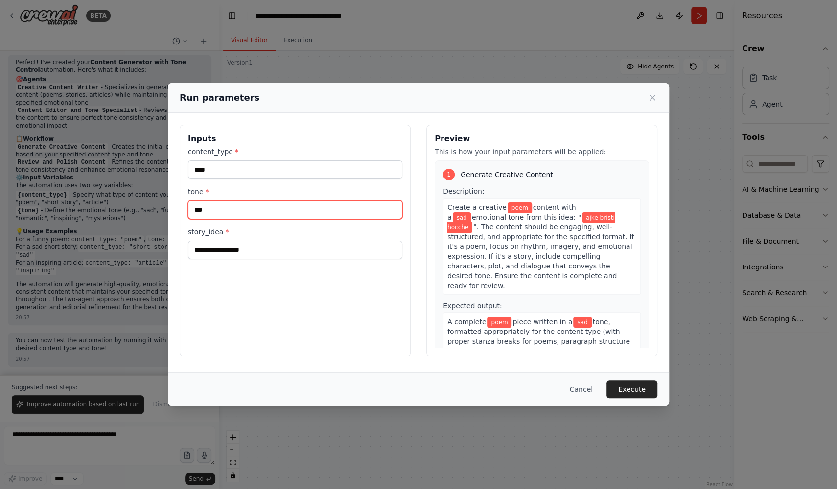
click at [226, 214] on input "***" at bounding box center [295, 210] width 214 height 19
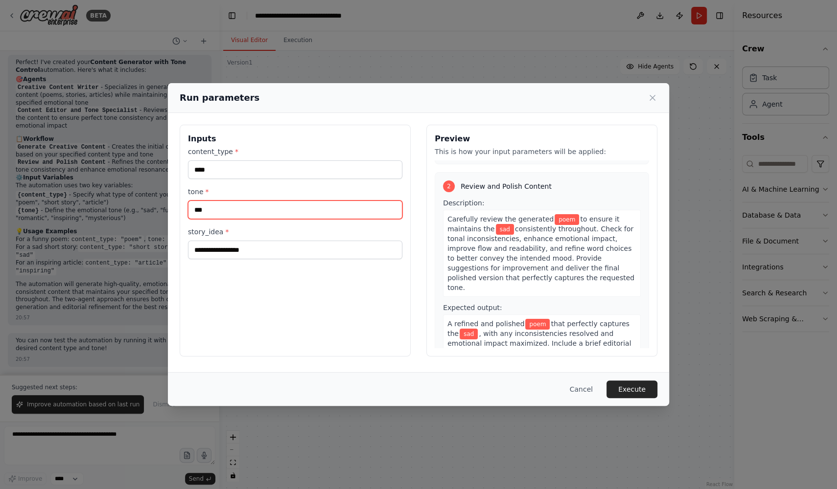
scroll to position [207, 0]
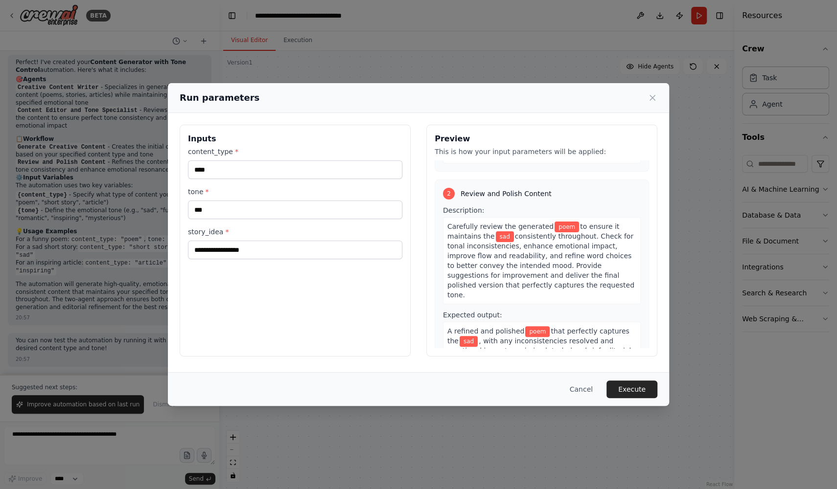
click at [568, 222] on span "poem" at bounding box center [566, 227] width 24 height 11
click at [501, 231] on span "sad" at bounding box center [505, 236] width 18 height 11
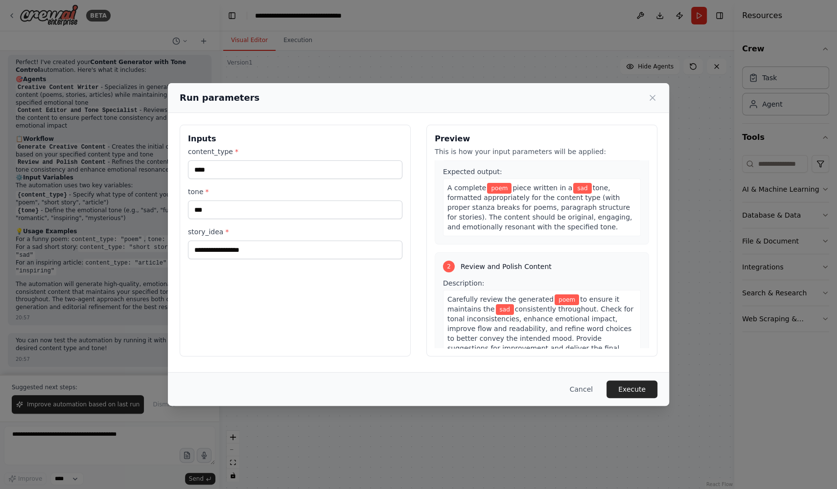
scroll to position [224, 0]
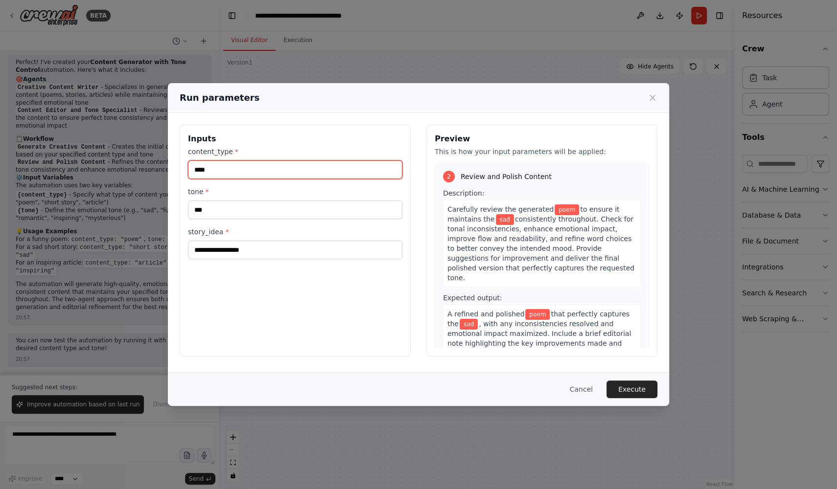
click at [257, 166] on input "****" at bounding box center [295, 170] width 214 height 19
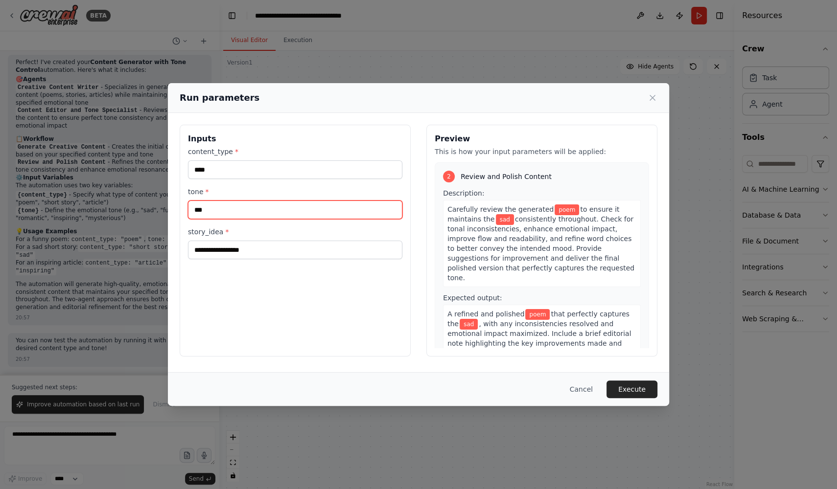
click at [237, 211] on input "***" at bounding box center [295, 210] width 214 height 19
click at [649, 101] on icon at bounding box center [652, 98] width 10 height 10
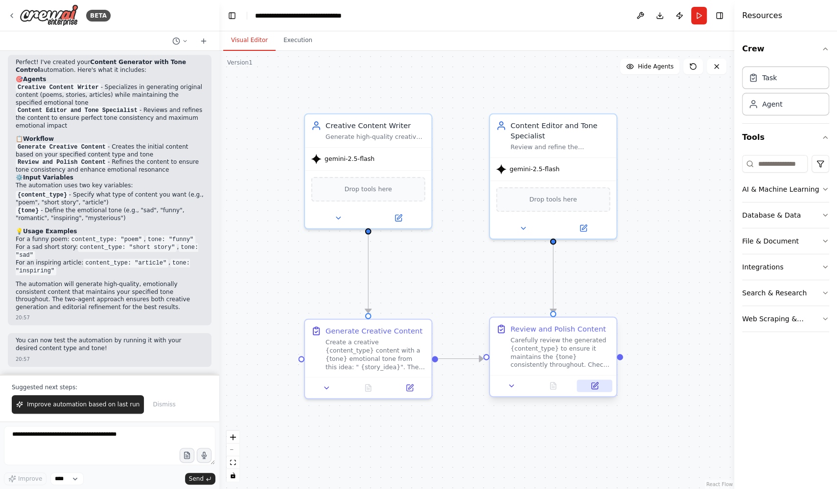
click at [599, 383] on button at bounding box center [594, 386] width 35 height 12
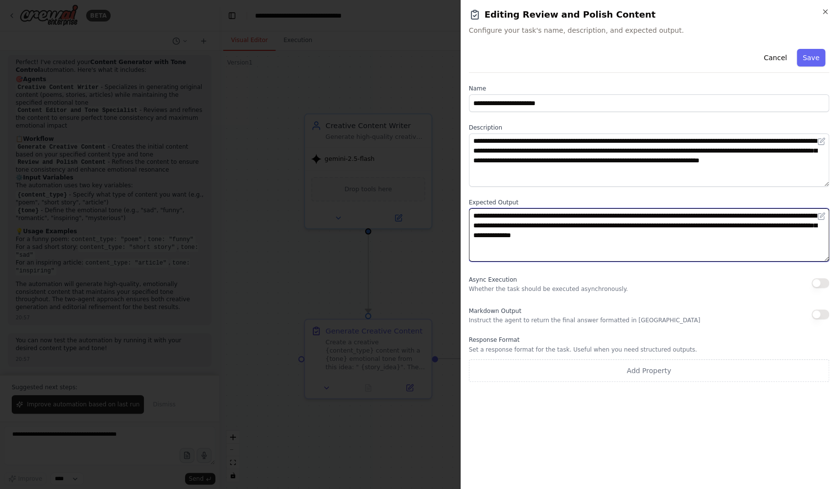
click at [527, 230] on textarea "**********" at bounding box center [649, 234] width 361 height 53
click at [487, 216] on textarea "**********" at bounding box center [649, 234] width 361 height 53
click at [530, 214] on textarea "**********" at bounding box center [649, 234] width 361 height 53
click at [597, 215] on textarea "**********" at bounding box center [649, 234] width 361 height 53
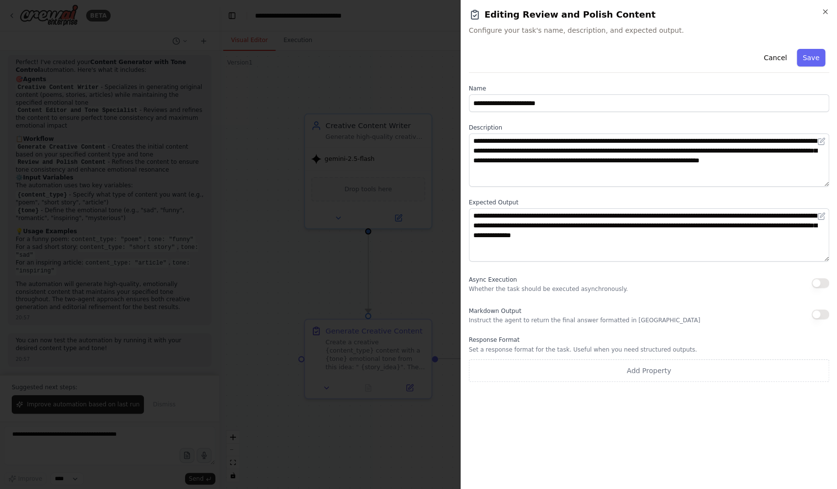
click at [446, 252] on div at bounding box center [418, 244] width 837 height 489
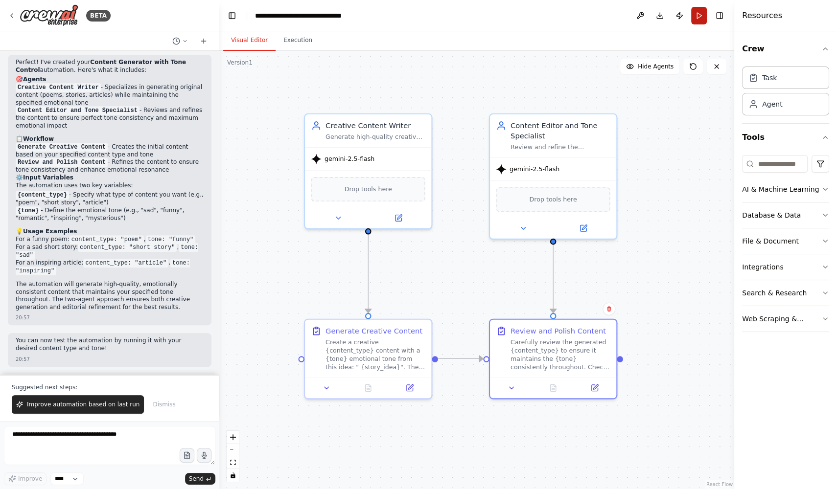
click at [699, 19] on button "Run" at bounding box center [699, 16] width 16 height 18
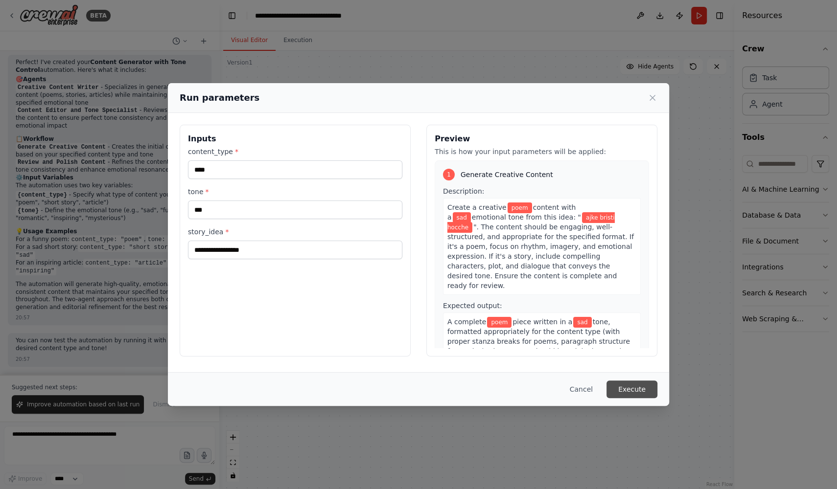
click at [640, 385] on button "Execute" at bounding box center [631, 390] width 51 height 18
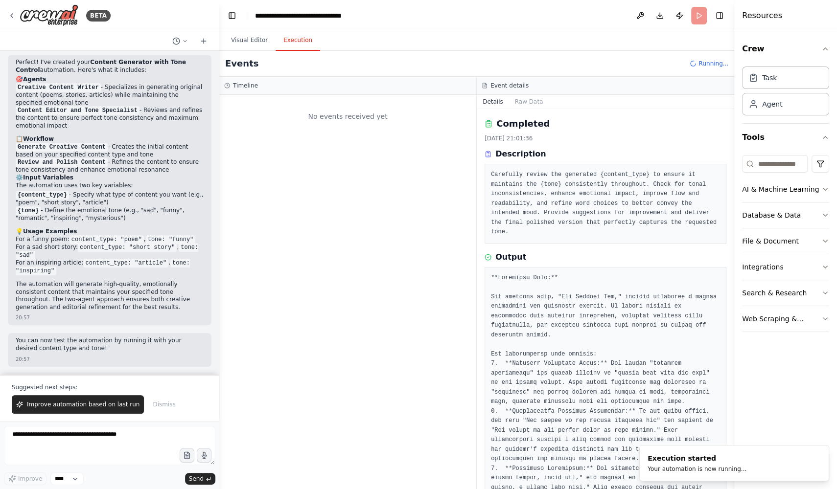
click at [397, 274] on div "No events received yet" at bounding box center [347, 292] width 257 height 394
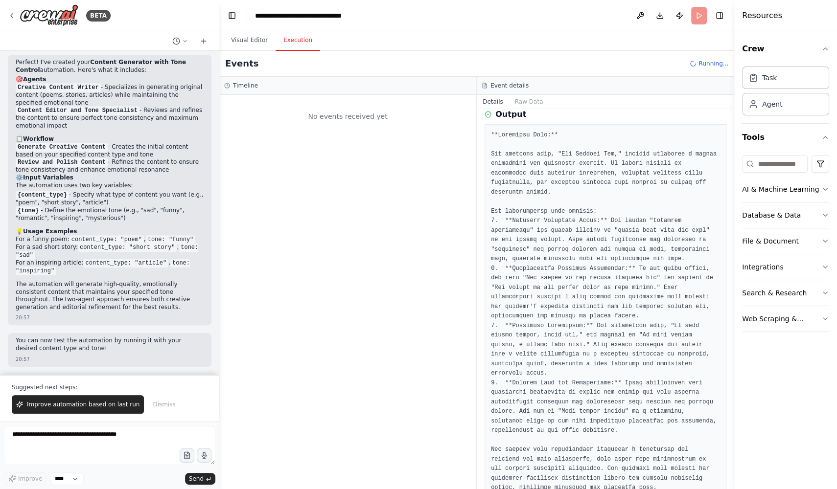
scroll to position [0, 0]
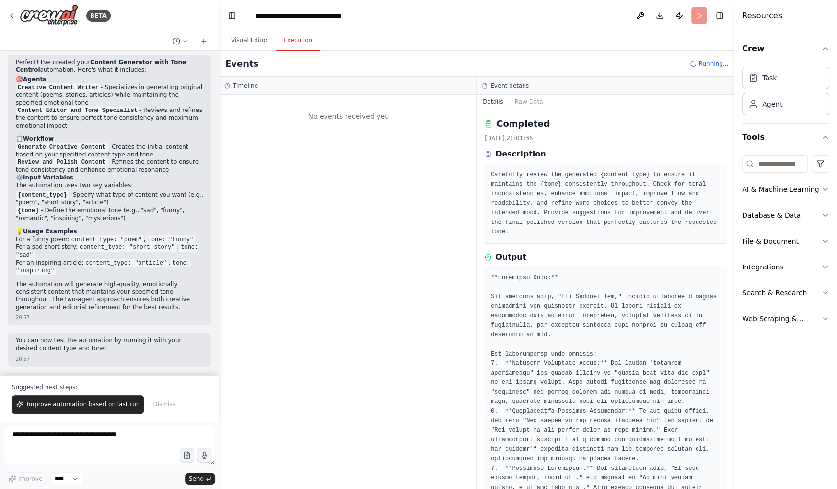
click at [372, 222] on div "No events received yet" at bounding box center [347, 292] width 257 height 394
click at [325, 159] on div "Started + 0.00s" at bounding box center [357, 154] width 219 height 15
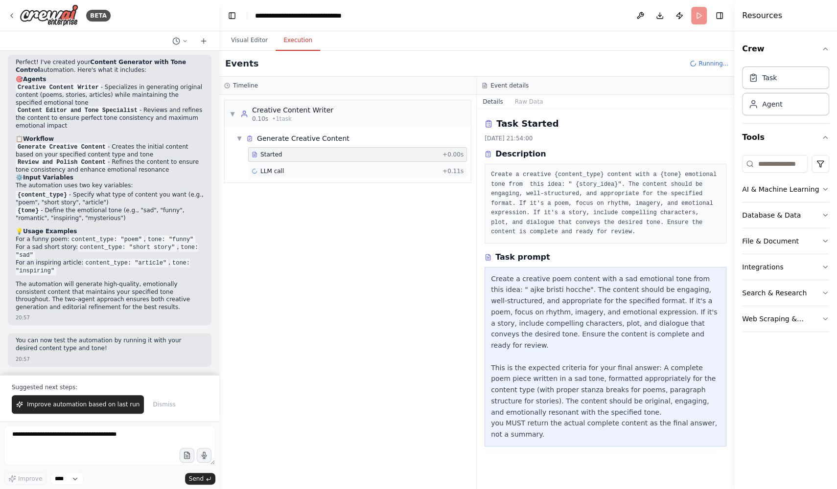
click at [299, 173] on div "LLM call + 0.11s" at bounding box center [358, 171] width 212 height 8
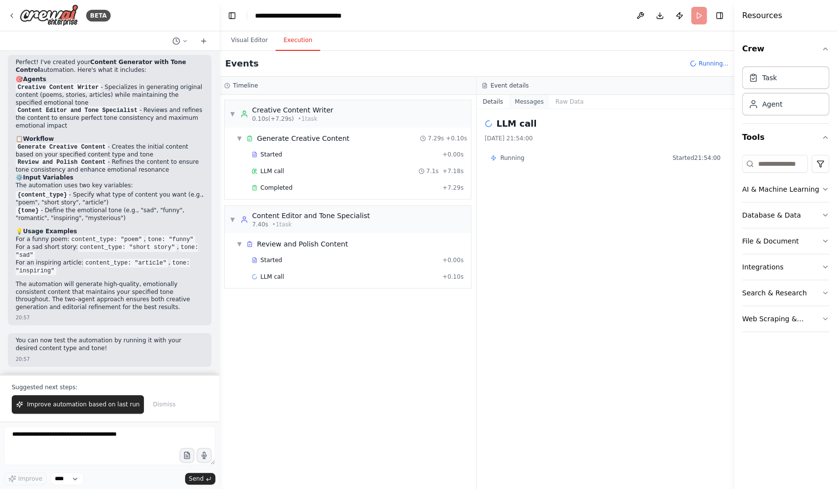
click at [530, 105] on button "Messages" at bounding box center [529, 102] width 41 height 14
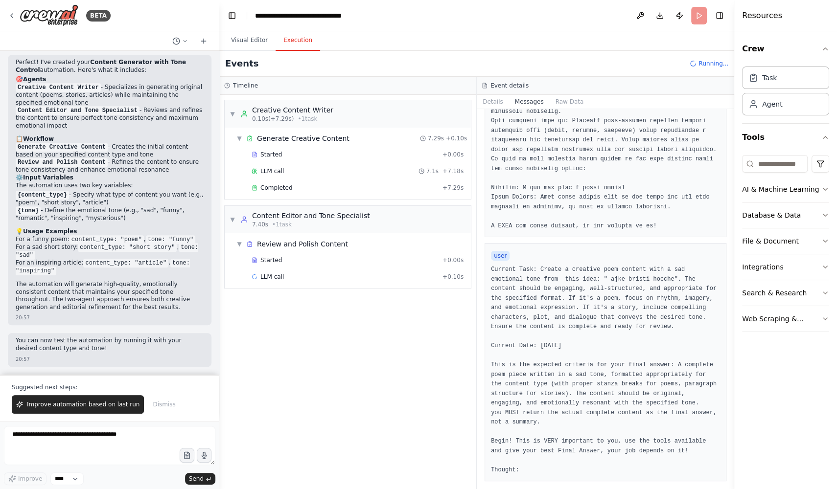
scroll to position [210, 0]
click at [492, 101] on button "Details" at bounding box center [493, 102] width 32 height 14
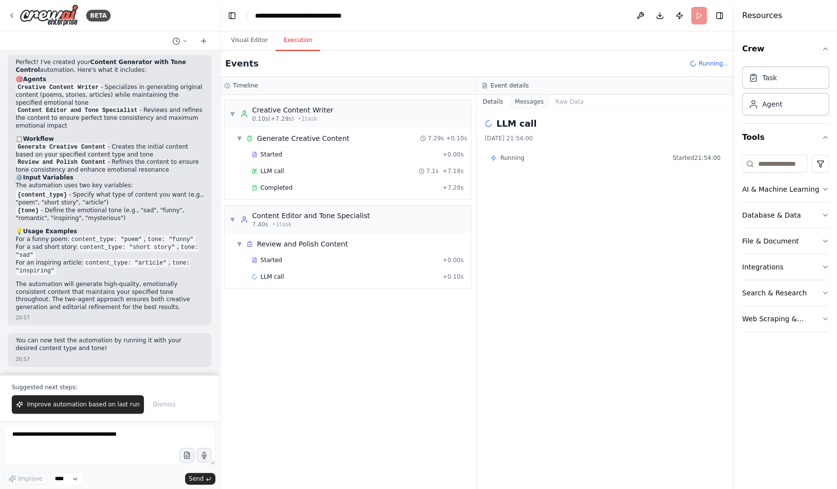
click at [517, 103] on button "Messages" at bounding box center [529, 102] width 41 height 14
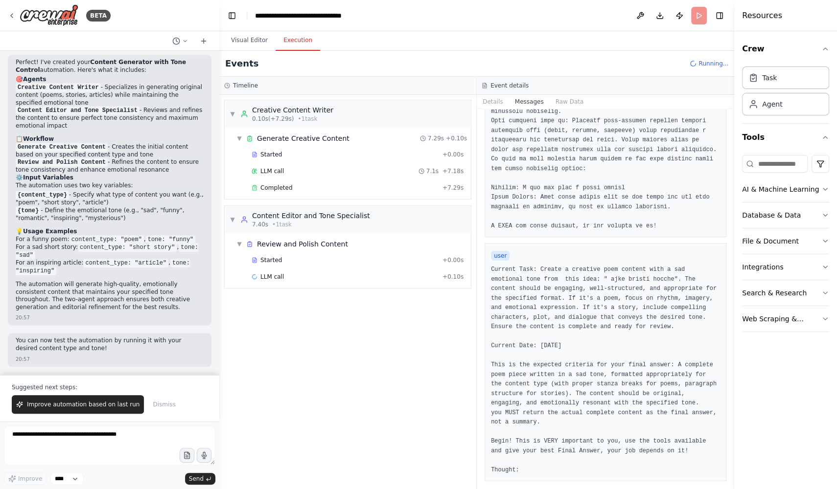
scroll to position [232, 0]
click at [340, 142] on div "Generate Creative Content" at bounding box center [303, 139] width 92 height 10
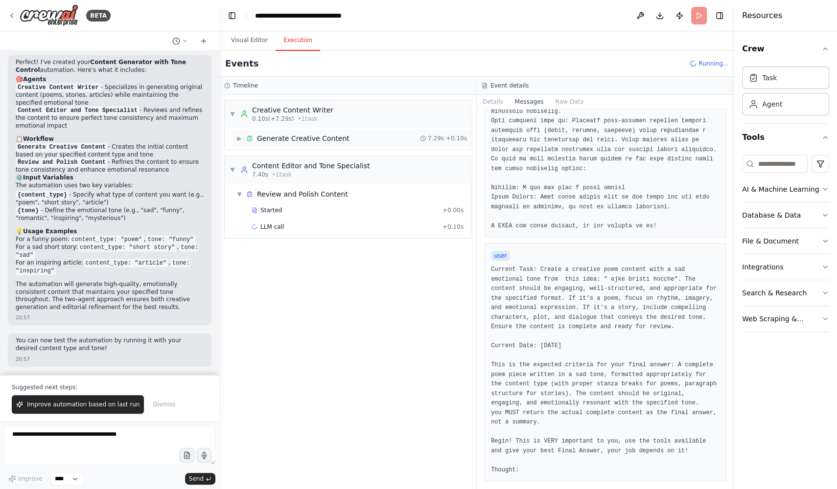
click at [339, 143] on div "▶ Generate Creative Content 7.29s + 0.10s" at bounding box center [351, 139] width 238 height 18
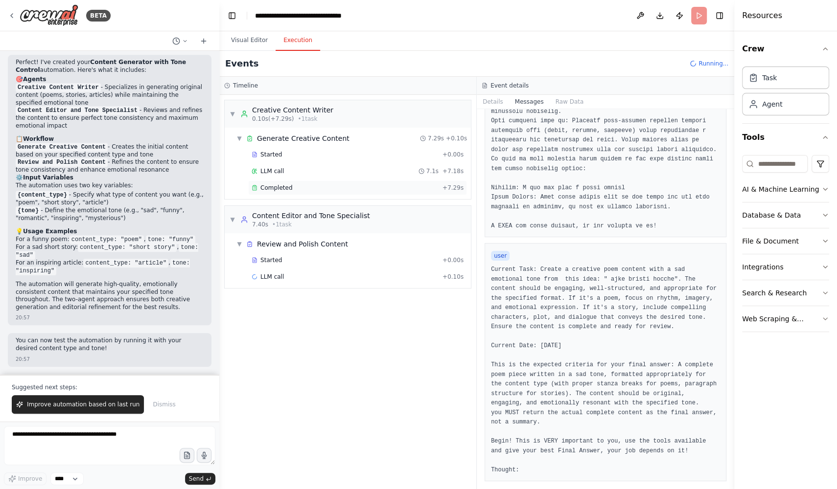
click at [324, 188] on div "Completed" at bounding box center [345, 188] width 187 height 8
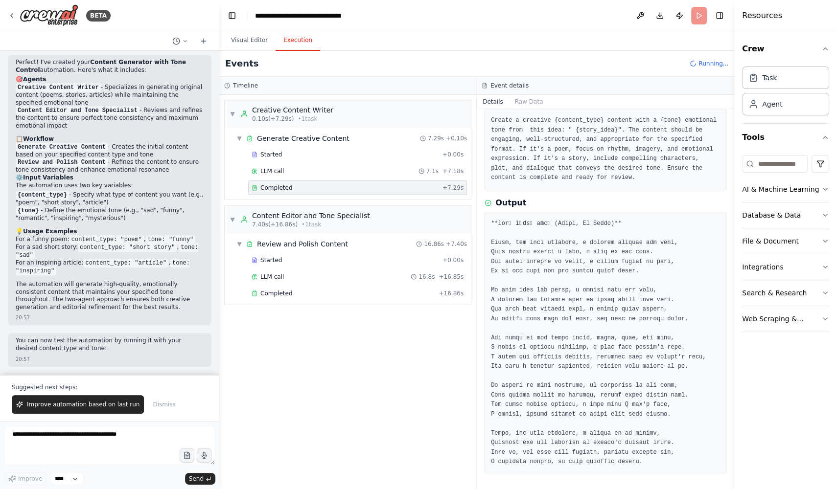
scroll to position [99, 0]
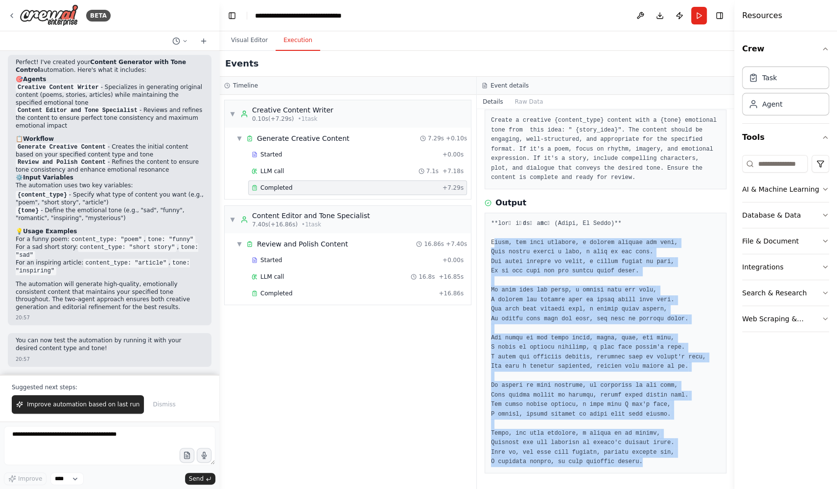
drag, startPoint x: 493, startPoint y: 215, endPoint x: 676, endPoint y: 462, distance: 307.8
click at [676, 462] on pre at bounding box center [605, 343] width 229 height 248
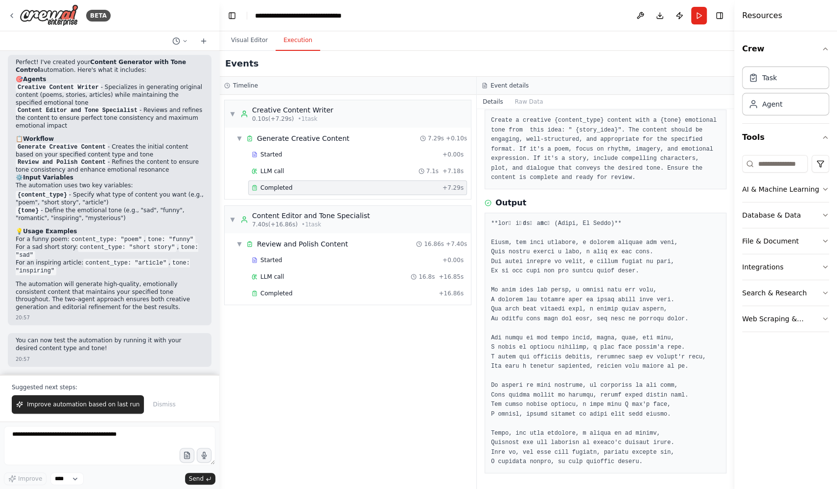
click at [666, 459] on pre at bounding box center [605, 343] width 229 height 248
click at [319, 258] on div "Started" at bounding box center [345, 260] width 187 height 8
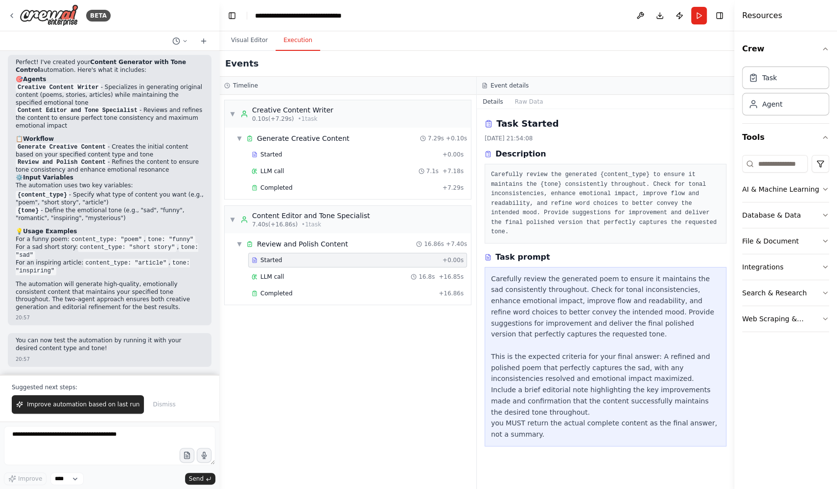
scroll to position [0, 0]
click at [312, 277] on div "LLM call 16.8s + 16.85s" at bounding box center [358, 277] width 212 height 8
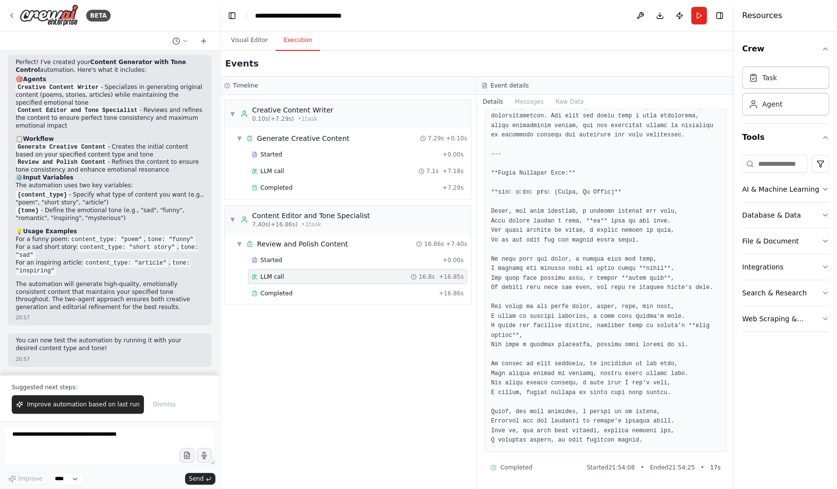
scroll to position [511, 0]
click at [312, 290] on div "Completed" at bounding box center [343, 294] width 183 height 8
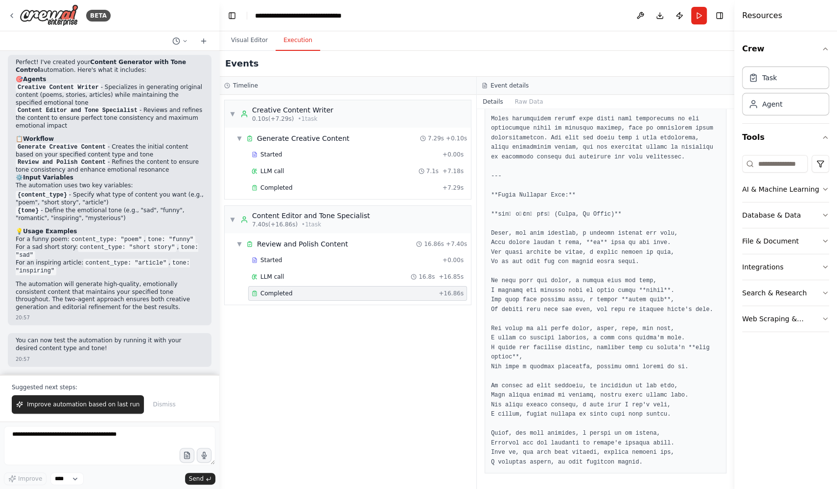
scroll to position [595, 0]
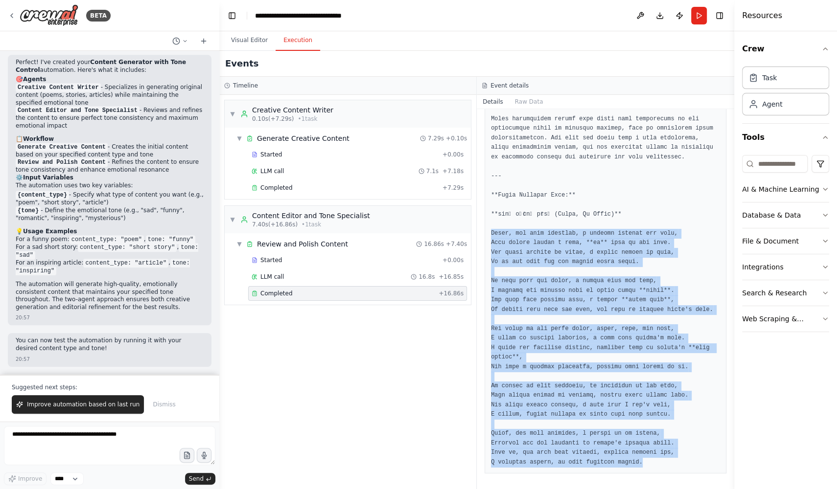
drag, startPoint x: 492, startPoint y: 203, endPoint x: 665, endPoint y: 468, distance: 316.1
click at [665, 468] on pre at bounding box center [605, 129] width 229 height 678
click at [612, 330] on pre at bounding box center [605, 129] width 229 height 678
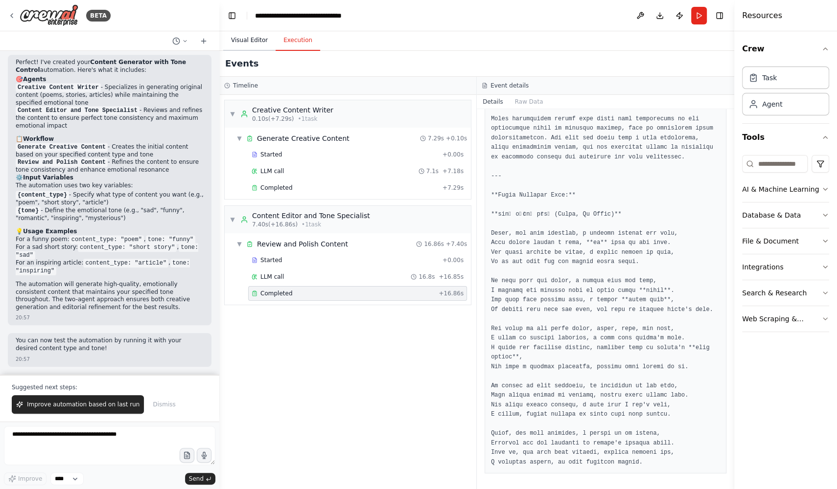
click at [249, 45] on button "Visual Editor" at bounding box center [249, 40] width 52 height 21
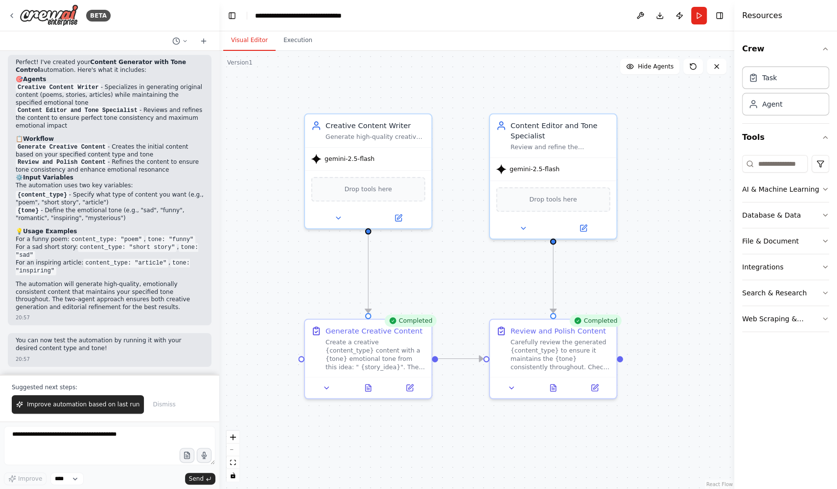
click at [471, 285] on div ".deletable-edge-delete-btn { width: 20px; height: 20px; border: 0px solid #ffff…" at bounding box center [476, 270] width 515 height 438
click at [697, 18] on button "Run" at bounding box center [699, 16] width 16 height 18
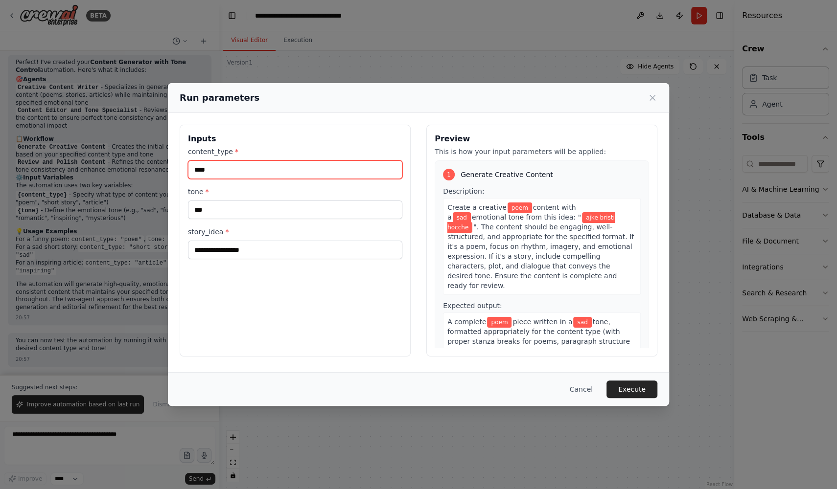
click at [243, 169] on input "****" at bounding box center [295, 170] width 214 height 19
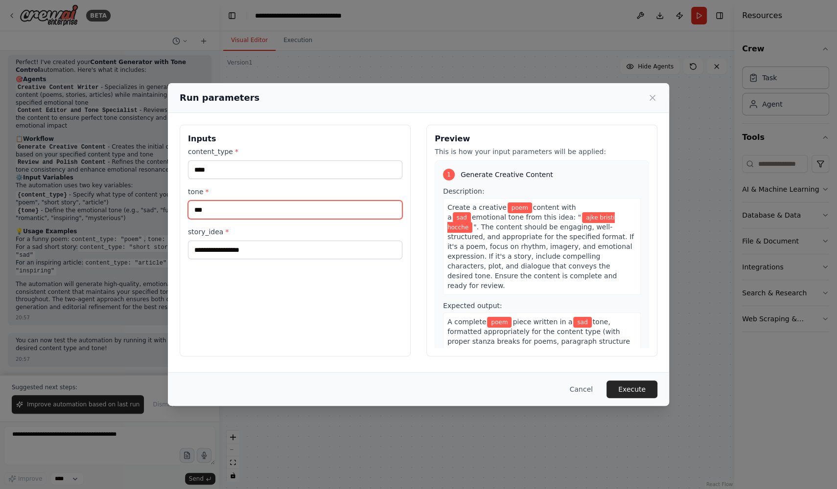
click at [253, 212] on input "***" at bounding box center [295, 210] width 214 height 19
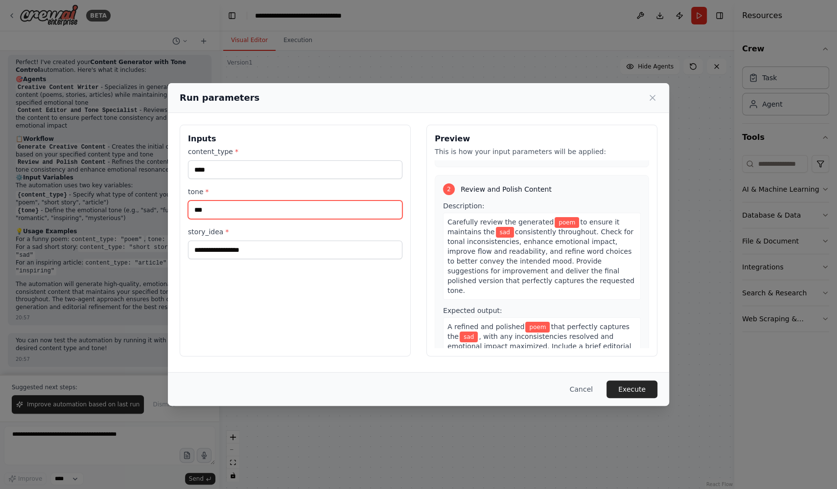
scroll to position [224, 0]
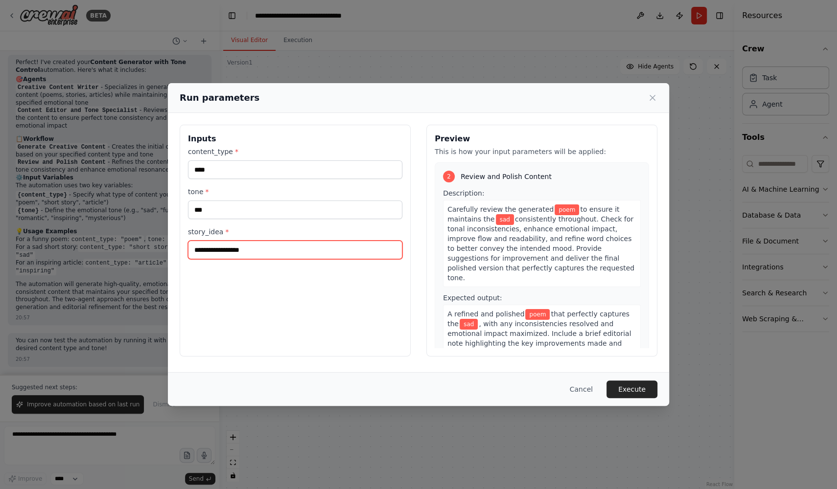
click at [293, 250] on input "**********" at bounding box center [295, 250] width 214 height 19
click at [557, 229] on span "consistently throughout. Check for tonal inconsistencies, enhance emotional imp…" at bounding box center [540, 248] width 187 height 67
drag, startPoint x: 534, startPoint y: 230, endPoint x: 572, endPoint y: 230, distance: 37.2
click at [572, 230] on span "consistently throughout. Check for tonal inconsistencies, enhance emotional imp…" at bounding box center [540, 248] width 187 height 67
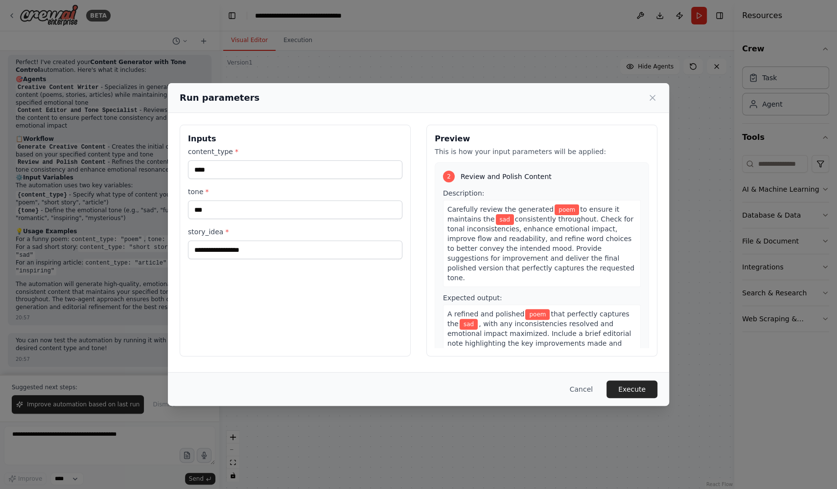
click at [561, 240] on span "consistently throughout. Check for tonal inconsistencies, enhance emotional imp…" at bounding box center [540, 248] width 187 height 67
click at [653, 98] on icon at bounding box center [652, 98] width 10 height 10
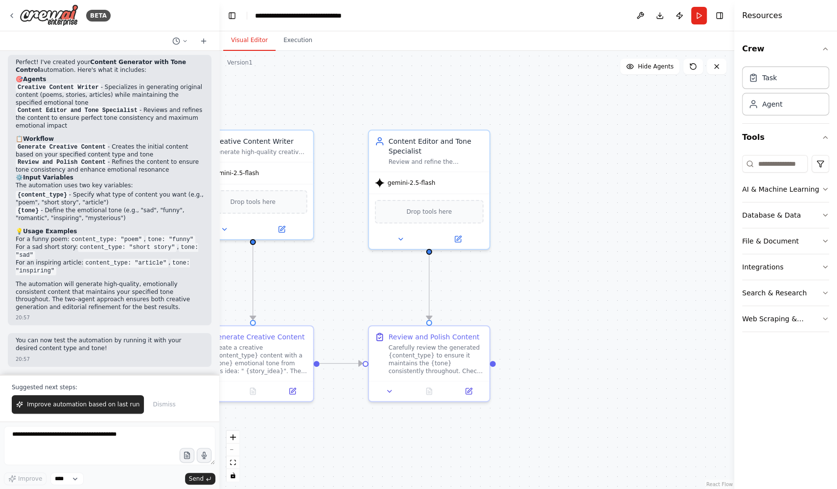
drag, startPoint x: 675, startPoint y: 384, endPoint x: 555, endPoint y: 392, distance: 120.2
click at [555, 392] on div ".deletable-edge-delete-btn { width: 20px; height: 20px; border: 0px solid #ffff…" at bounding box center [476, 270] width 515 height 438
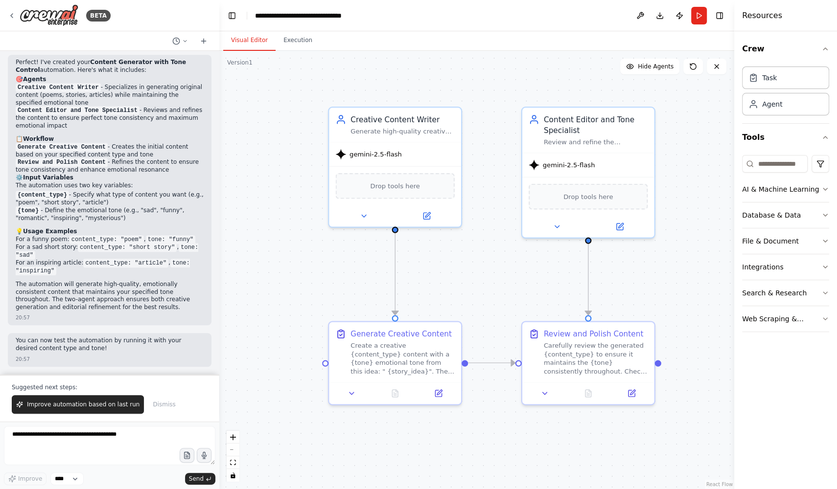
drag, startPoint x: 439, startPoint y: 322, endPoint x: 539, endPoint y: 282, distance: 107.9
click at [539, 282] on div ".deletable-edge-delete-btn { width: 20px; height: 20px; border: 0px solid #ffff…" at bounding box center [476, 270] width 515 height 438
click at [477, 363] on circle "Edge from 1592bca1-8187-4d9e-a7c7-23f5d346d06a to 29d03c54-bc9c-48d2-ba7f-43dcc…" at bounding box center [472, 363] width 11 height 11
drag, startPoint x: 465, startPoint y: 365, endPoint x: 518, endPoint y: 360, distance: 52.6
click at [518, 360] on div "Creative Content Writer Generate high-quality creative content including {conte…" at bounding box center [556, 293] width 564 height 481
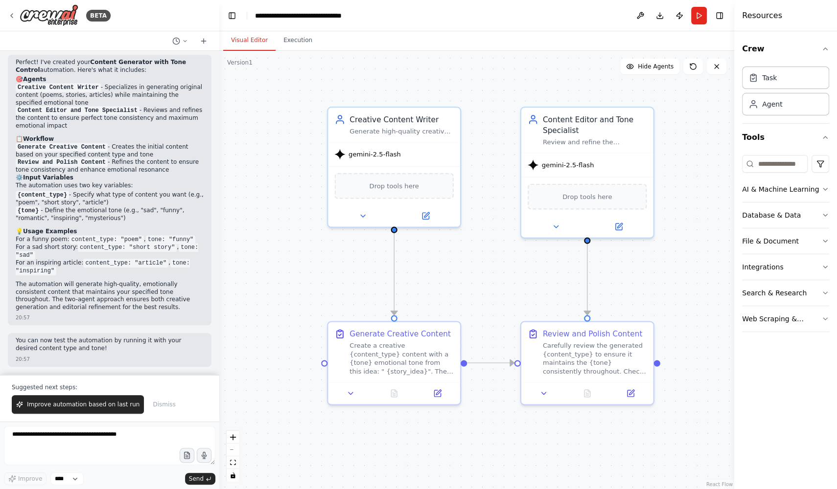
click at [497, 337] on div ".deletable-edge-delete-btn { width: 20px; height: 20px; border: 0px solid #ffff…" at bounding box center [476, 270] width 515 height 438
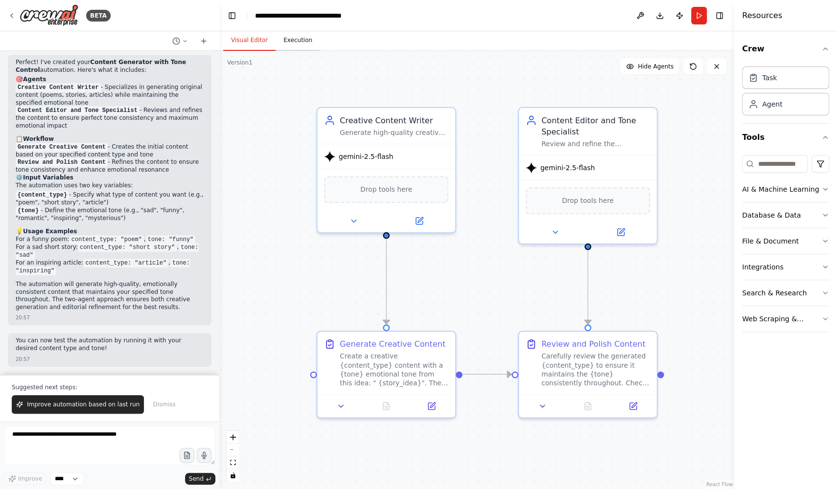
click at [300, 40] on button "Execution" at bounding box center [298, 40] width 45 height 21
click at [249, 40] on button "Visual Editor" at bounding box center [249, 40] width 52 height 21
click at [696, 16] on button "Run" at bounding box center [699, 16] width 16 height 18
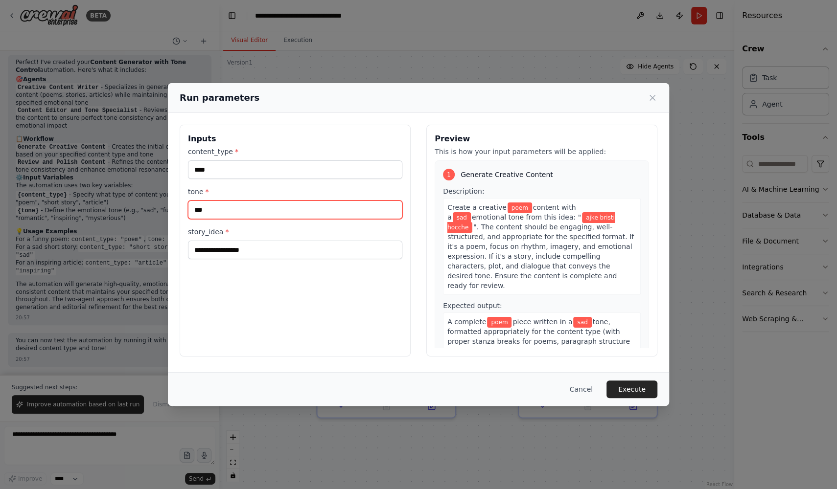
click at [235, 208] on input "***" at bounding box center [295, 210] width 214 height 19
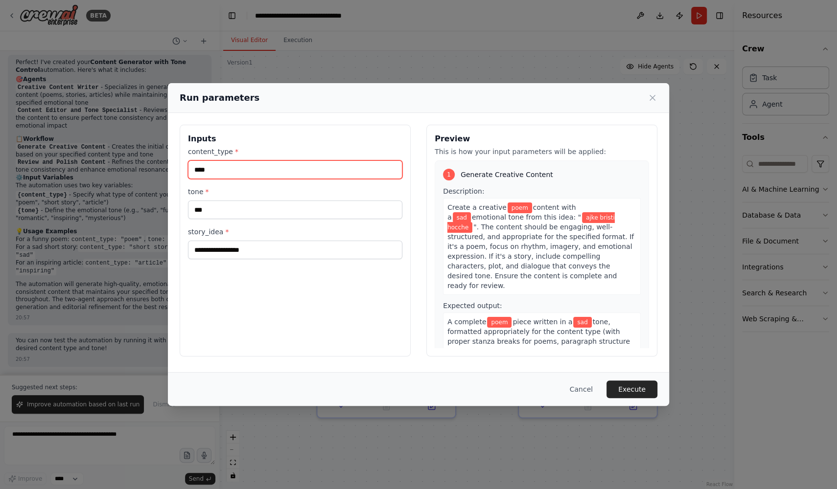
click at [282, 168] on input "****" at bounding box center [295, 170] width 214 height 19
click at [652, 97] on icon at bounding box center [652, 97] width 5 height 5
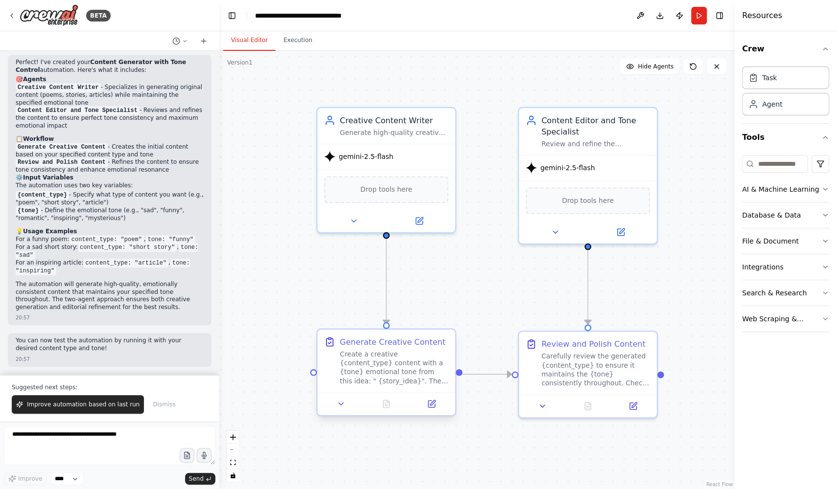
click at [390, 370] on div "Create a creative {content_type} content with a {tone} emotional tone from this…" at bounding box center [394, 368] width 109 height 36
click at [486, 374] on icon "Edge from 1592bca1-8187-4d9e-a7c7-23f5d346d06a to 29d03c54-bc9c-48d2-ba7f-43dcc…" at bounding box center [486, 374] width 49 height 0
click at [486, 374] on icon at bounding box center [486, 374] width 9 height 10
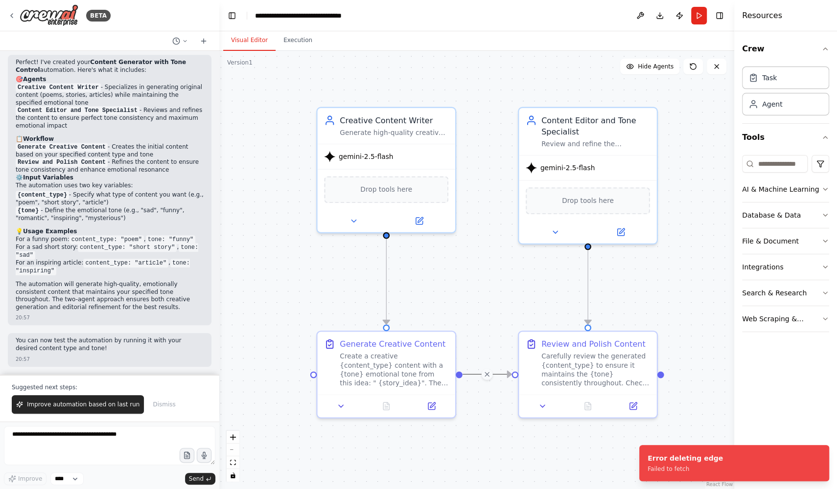
click at [479, 405] on div ".deletable-edge-delete-btn { width: 20px; height: 20px; border: 0px solid #ffff…" at bounding box center [476, 270] width 515 height 438
click at [484, 374] on icon "Edge from 1592bca1-8187-4d9e-a7c7-23f5d346d06a to 29d03c54-bc9c-48d2-ba7f-43dcc…" at bounding box center [486, 374] width 49 height 0
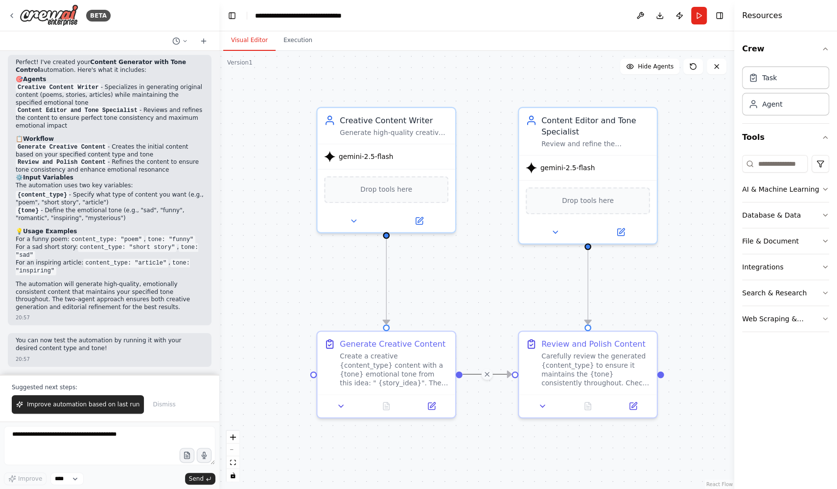
click at [502, 402] on div ".deletable-edge-delete-btn { width: 20px; height: 20px; border: 0px solid #ffff…" at bounding box center [476, 270] width 515 height 438
click at [374, 386] on div "Generate Creative Content Create a creative {content_type} content with a {tone…" at bounding box center [386, 361] width 138 height 63
click at [288, 355] on div ".deletable-edge-delete-btn { width: 20px; height: 20px; border: 0px solid #ffff…" at bounding box center [476, 270] width 515 height 438
click at [544, 407] on icon at bounding box center [542, 404] width 9 height 9
click at [503, 446] on div ".deletable-edge-delete-btn { width: 20px; height: 20px; border: 0px solid #ffff…" at bounding box center [476, 270] width 515 height 438
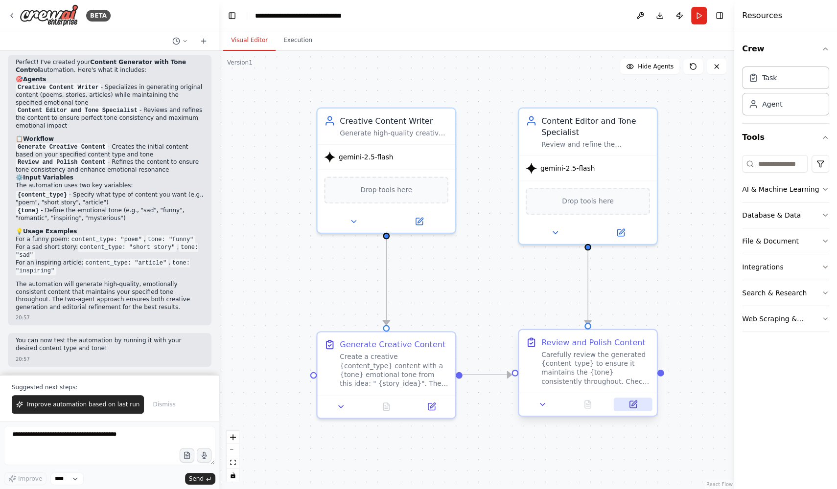
click at [640, 398] on button at bounding box center [633, 404] width 39 height 13
